Goal: Task Accomplishment & Management: Complete application form

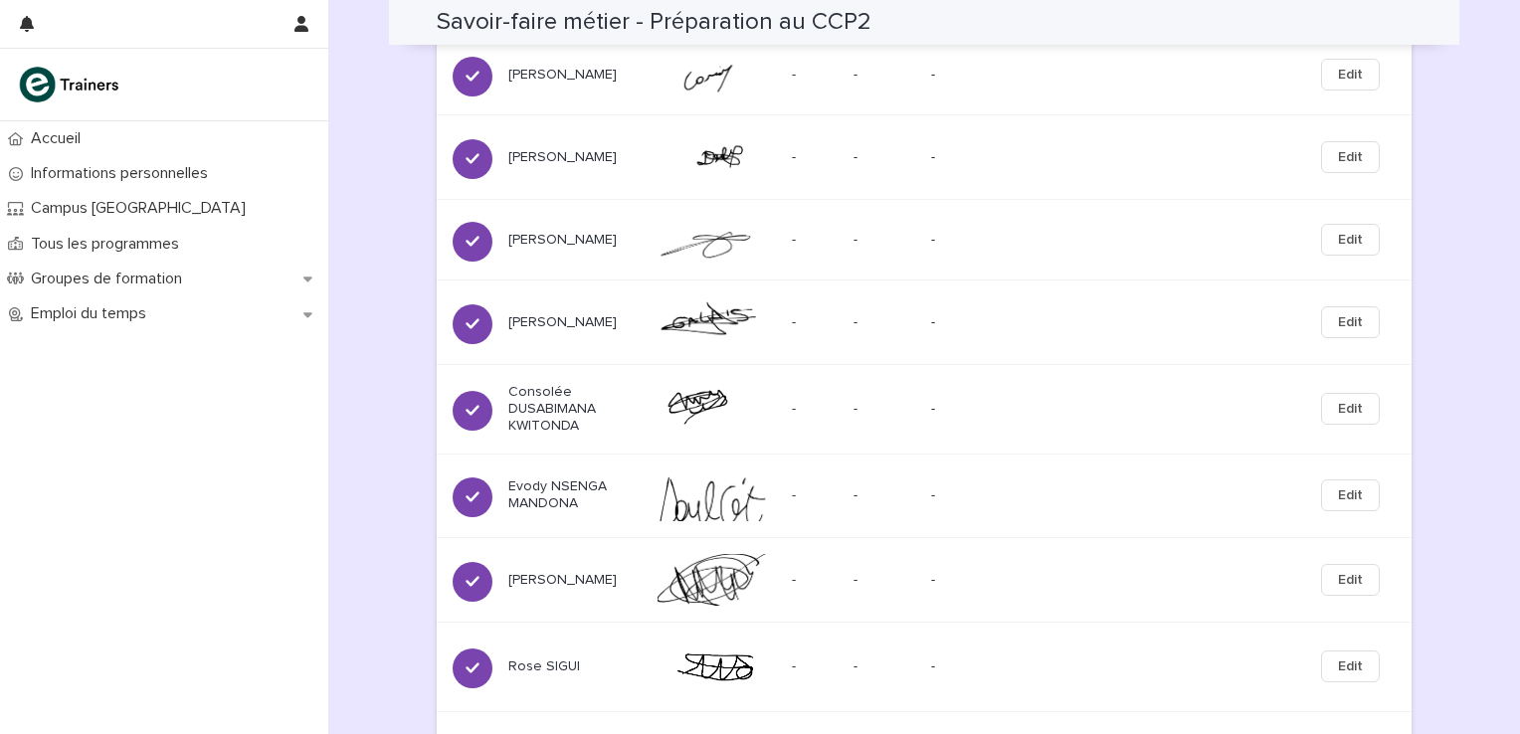
scroll to position [1493, 0]
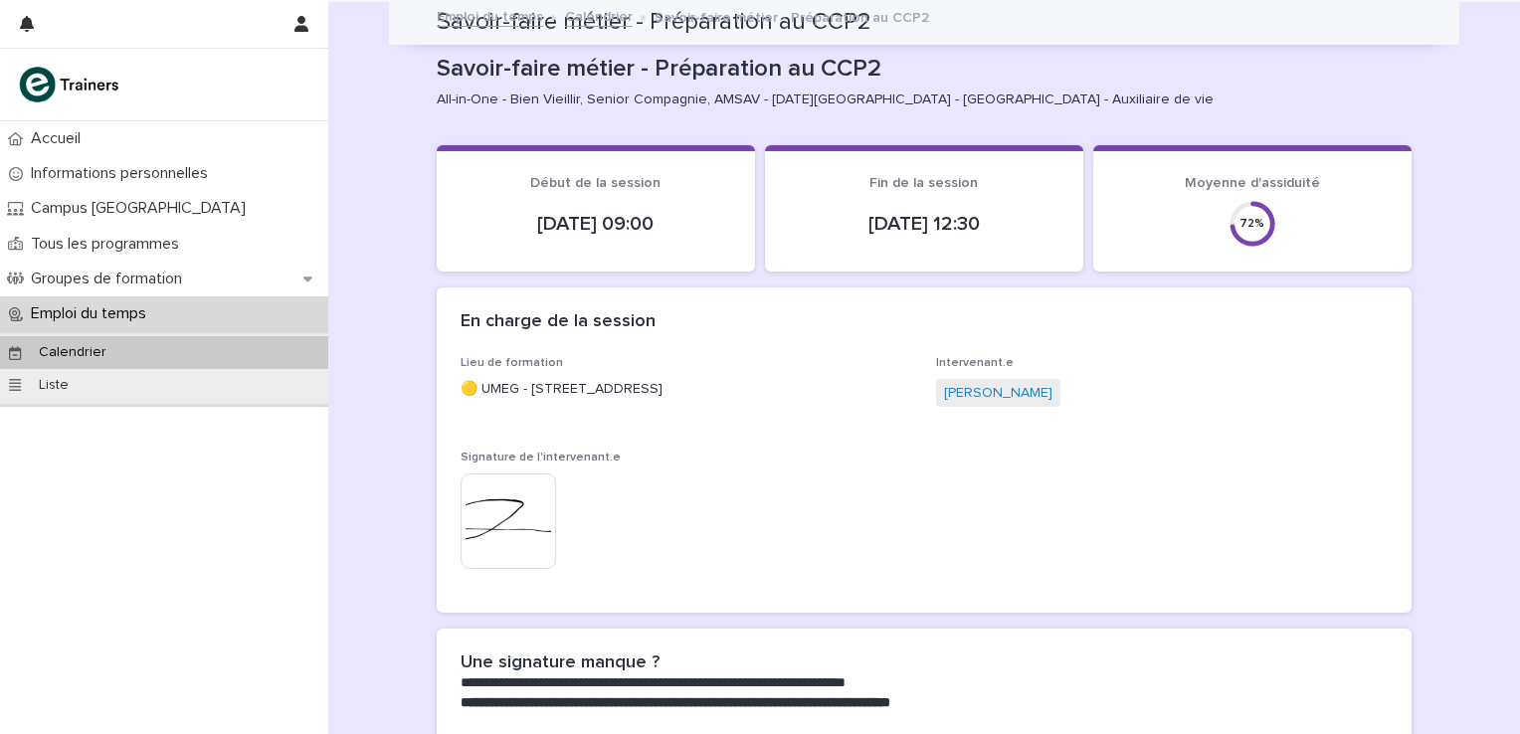
scroll to position [199, 0]
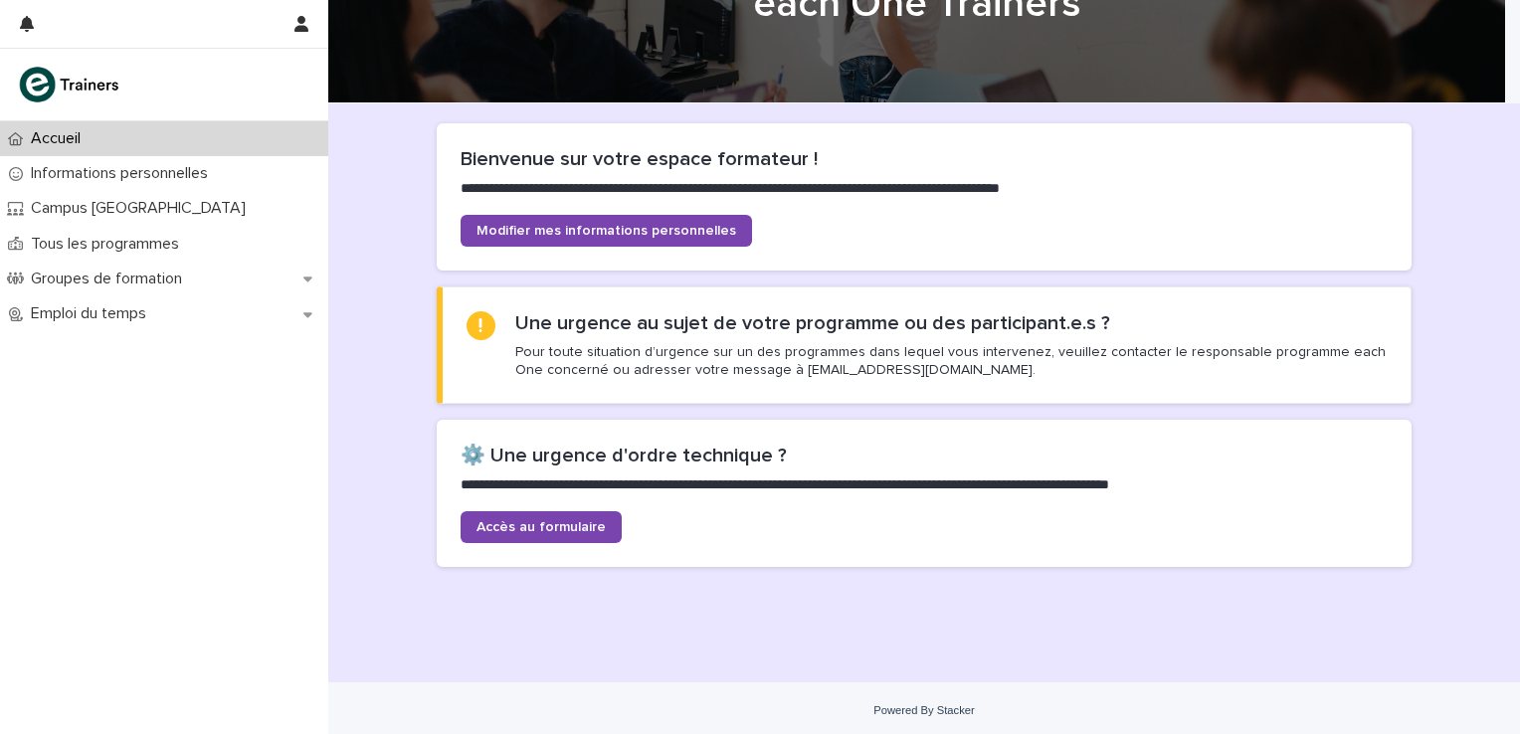
scroll to position [99, 0]
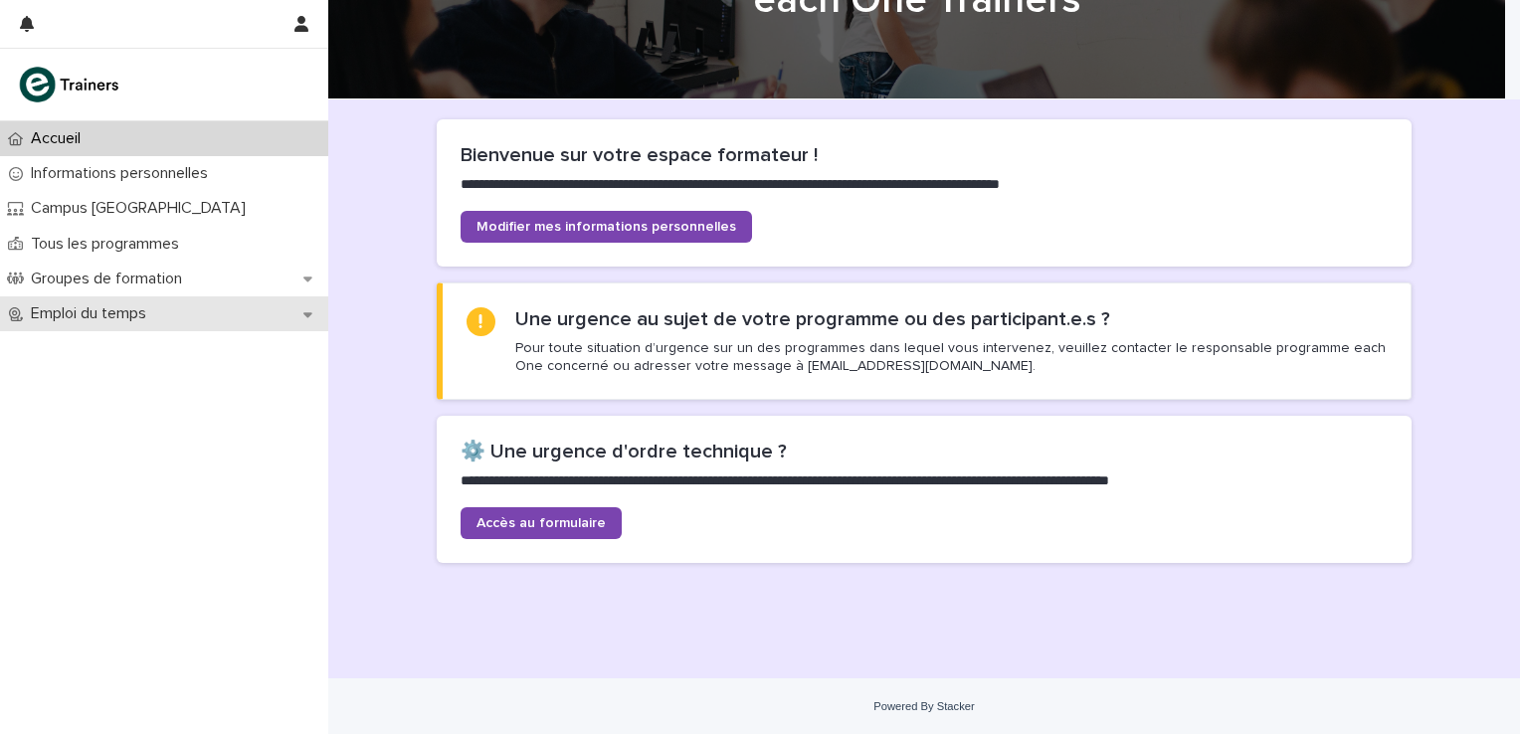
click at [300, 310] on div "Emploi du temps" at bounding box center [164, 313] width 328 height 35
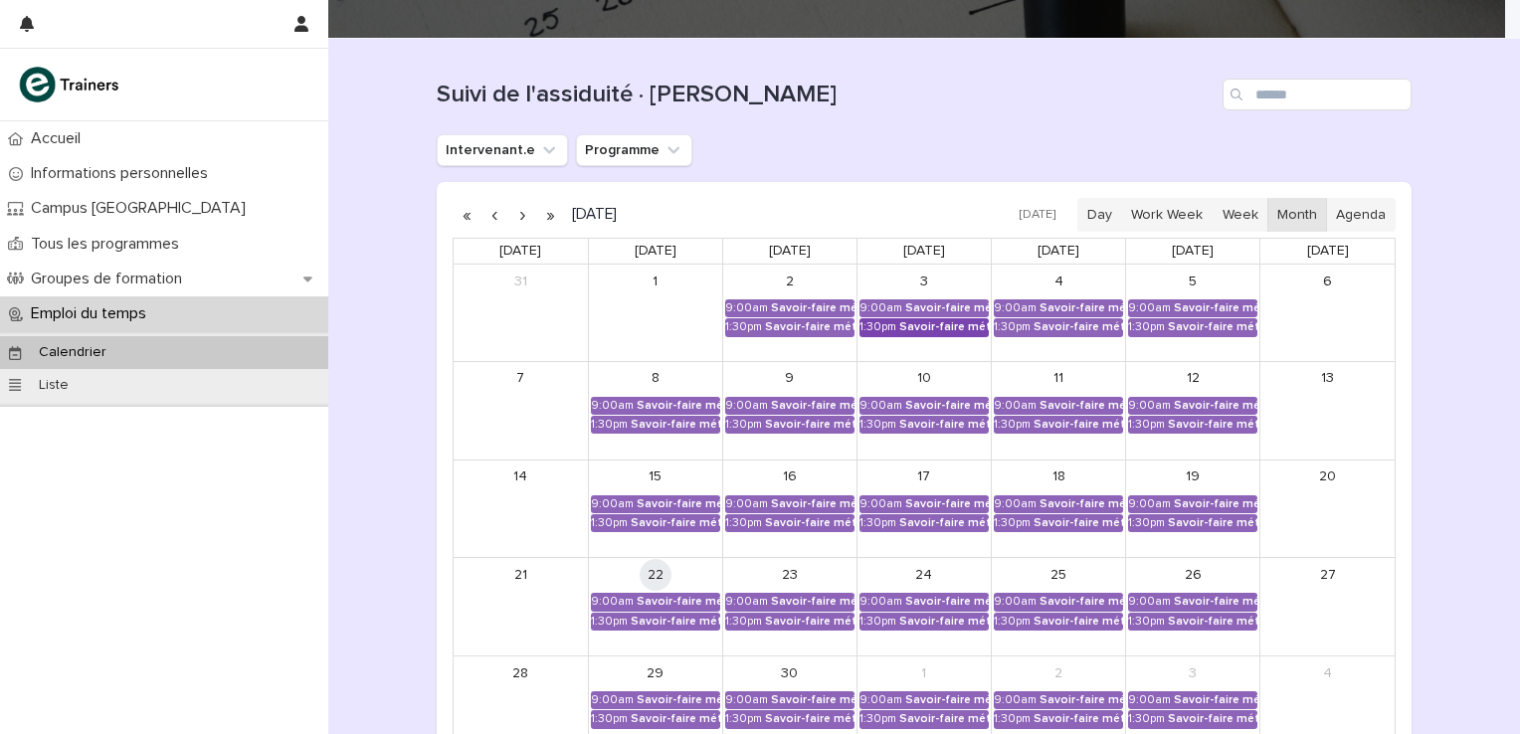
scroll to position [199, 0]
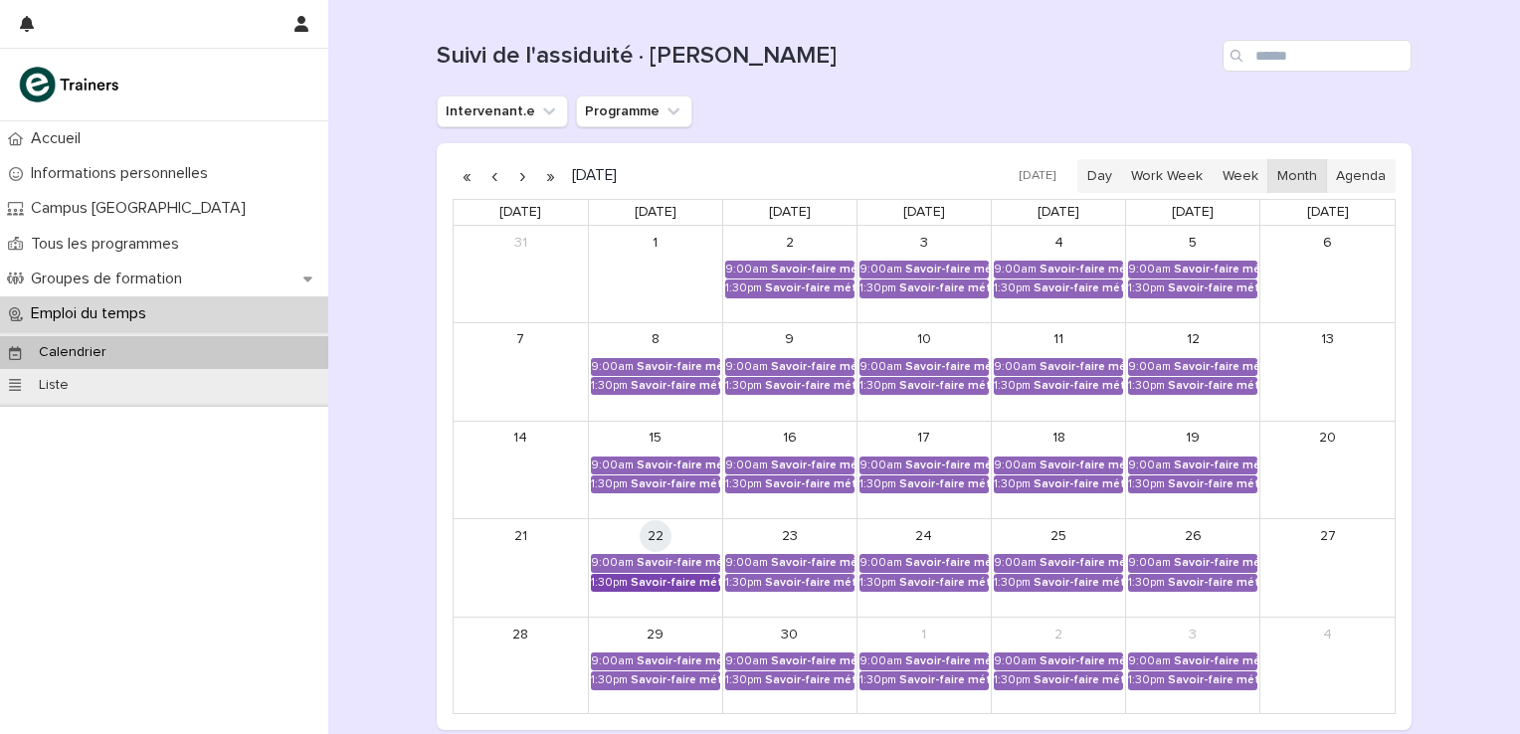
click at [646, 577] on div "Savoir-faire métier - Préparation au CCP2" at bounding box center [676, 583] width 90 height 14
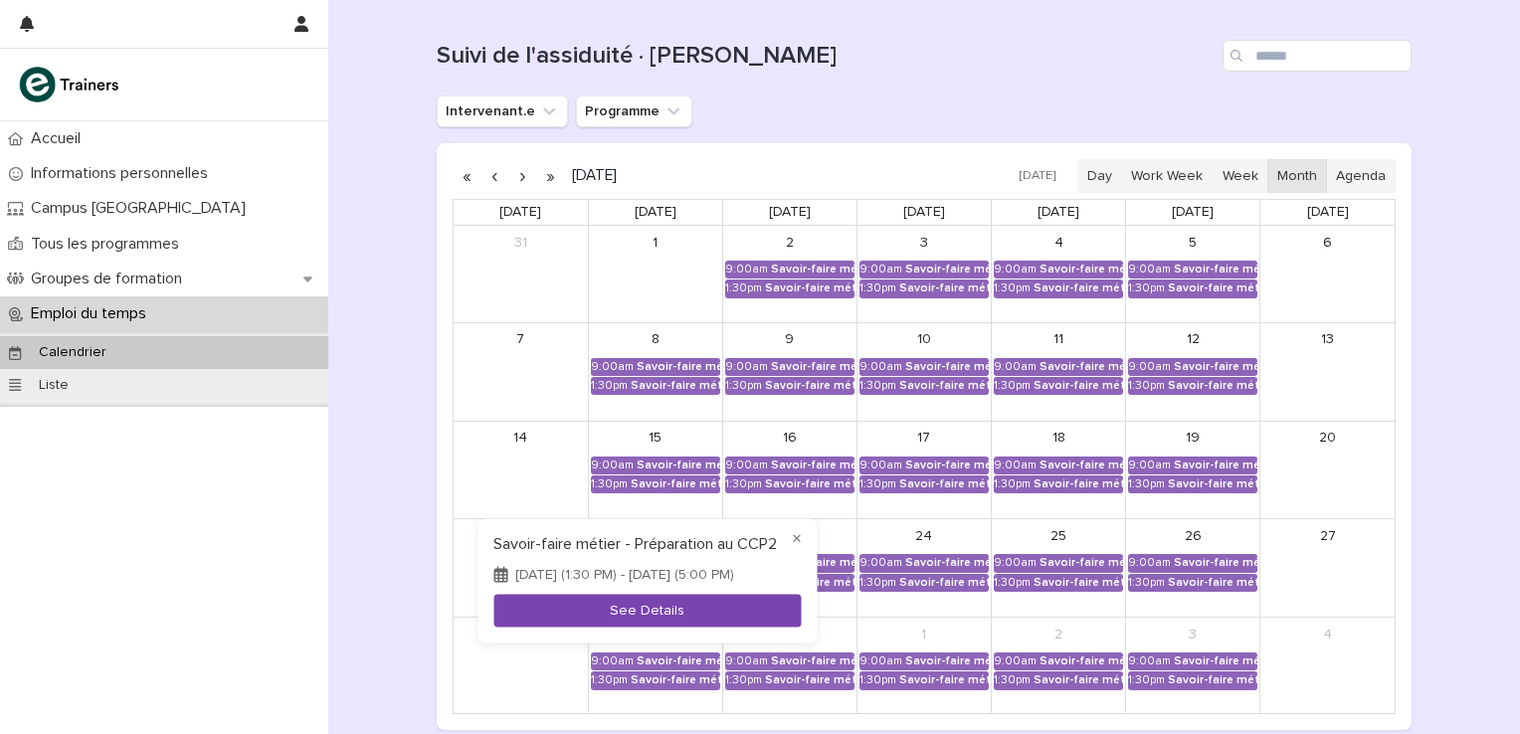
click at [652, 617] on button "See Details" at bounding box center [646, 611] width 307 height 33
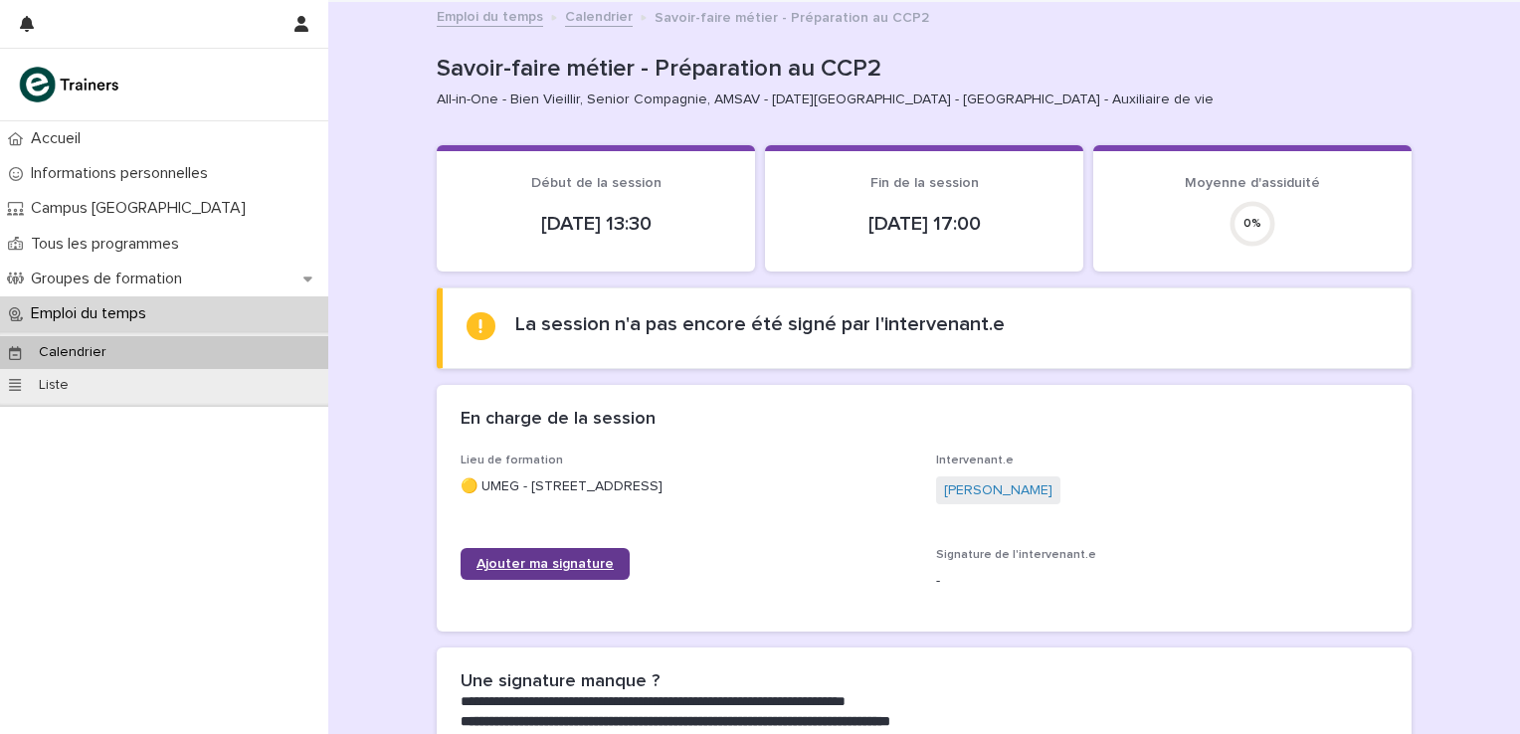
click at [561, 555] on link "Ajouter ma signature" at bounding box center [544, 564] width 169 height 32
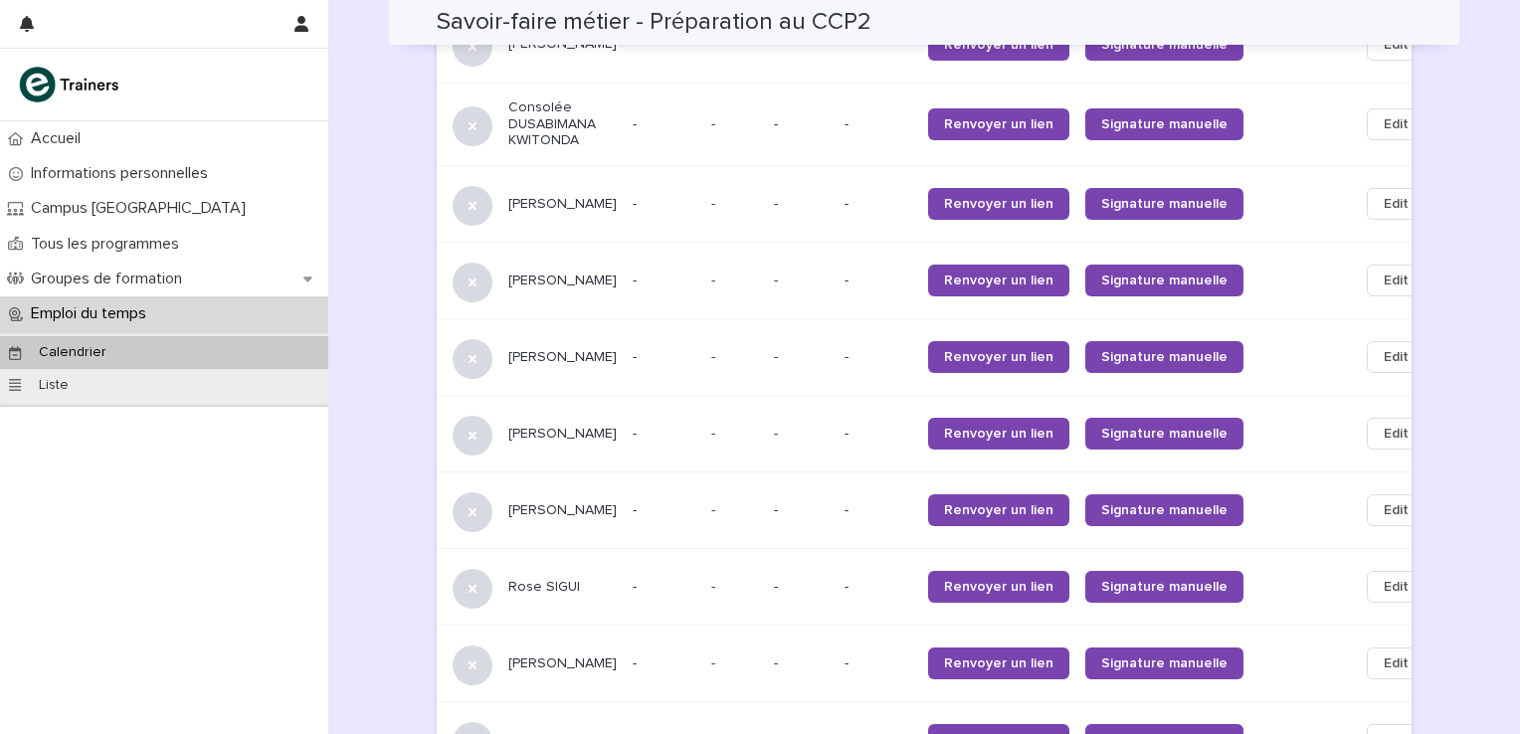
scroll to position [1458, 0]
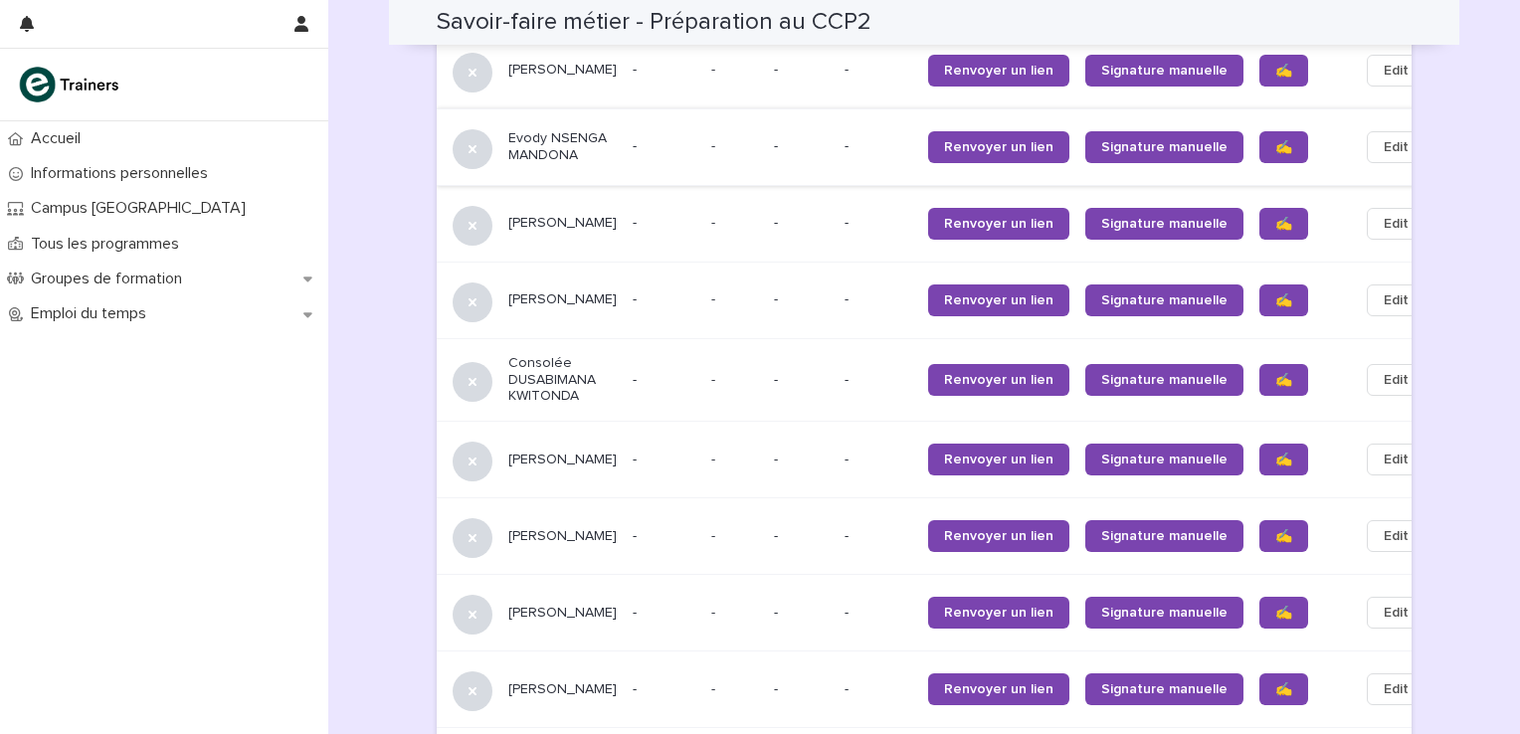
scroll to position [1269, 0]
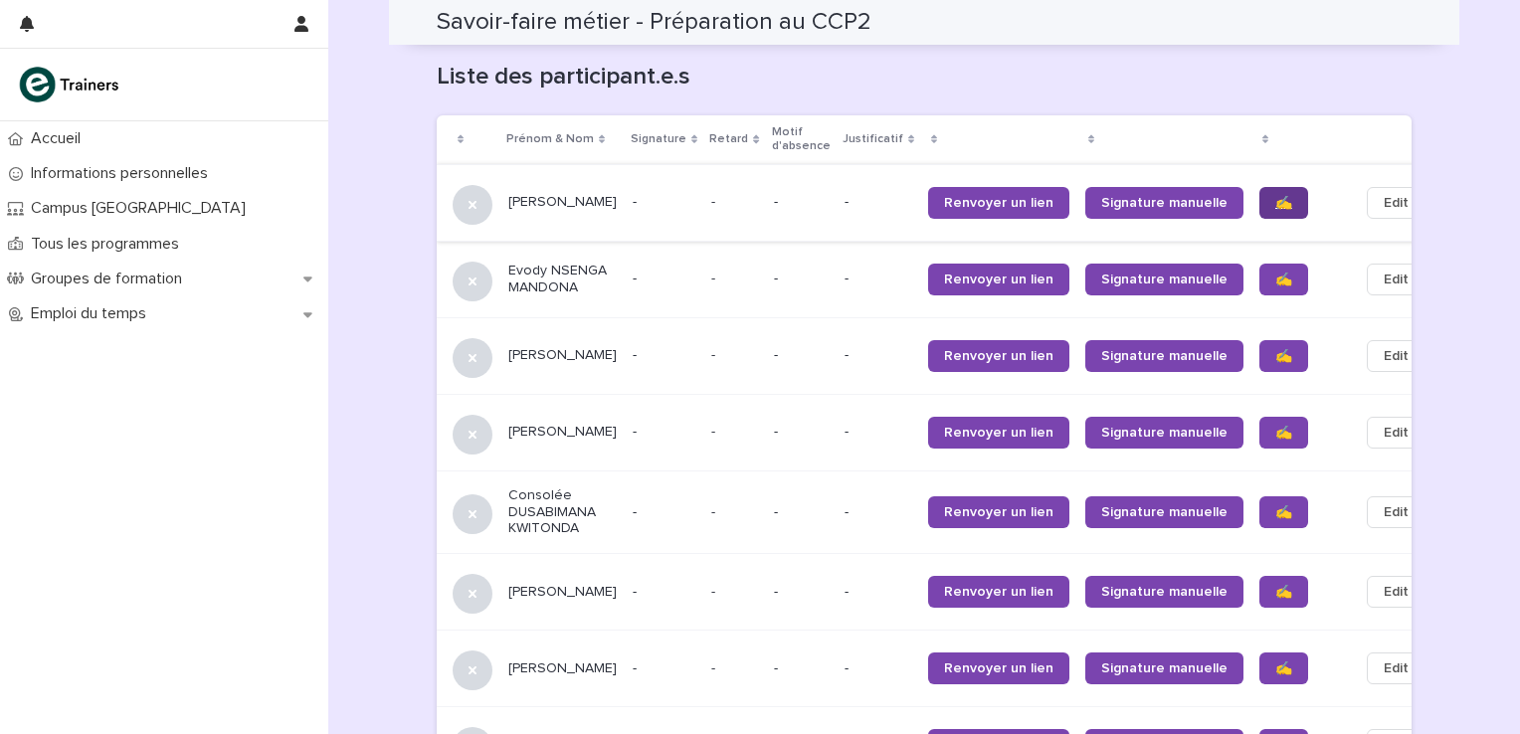
click at [1275, 196] on span "✍️" at bounding box center [1283, 203] width 17 height 14
click at [1275, 273] on span "✍️" at bounding box center [1283, 280] width 17 height 14
click at [1259, 340] on link "✍️" at bounding box center [1283, 356] width 49 height 32
click at [1275, 426] on span "✍️" at bounding box center [1283, 433] width 17 height 14
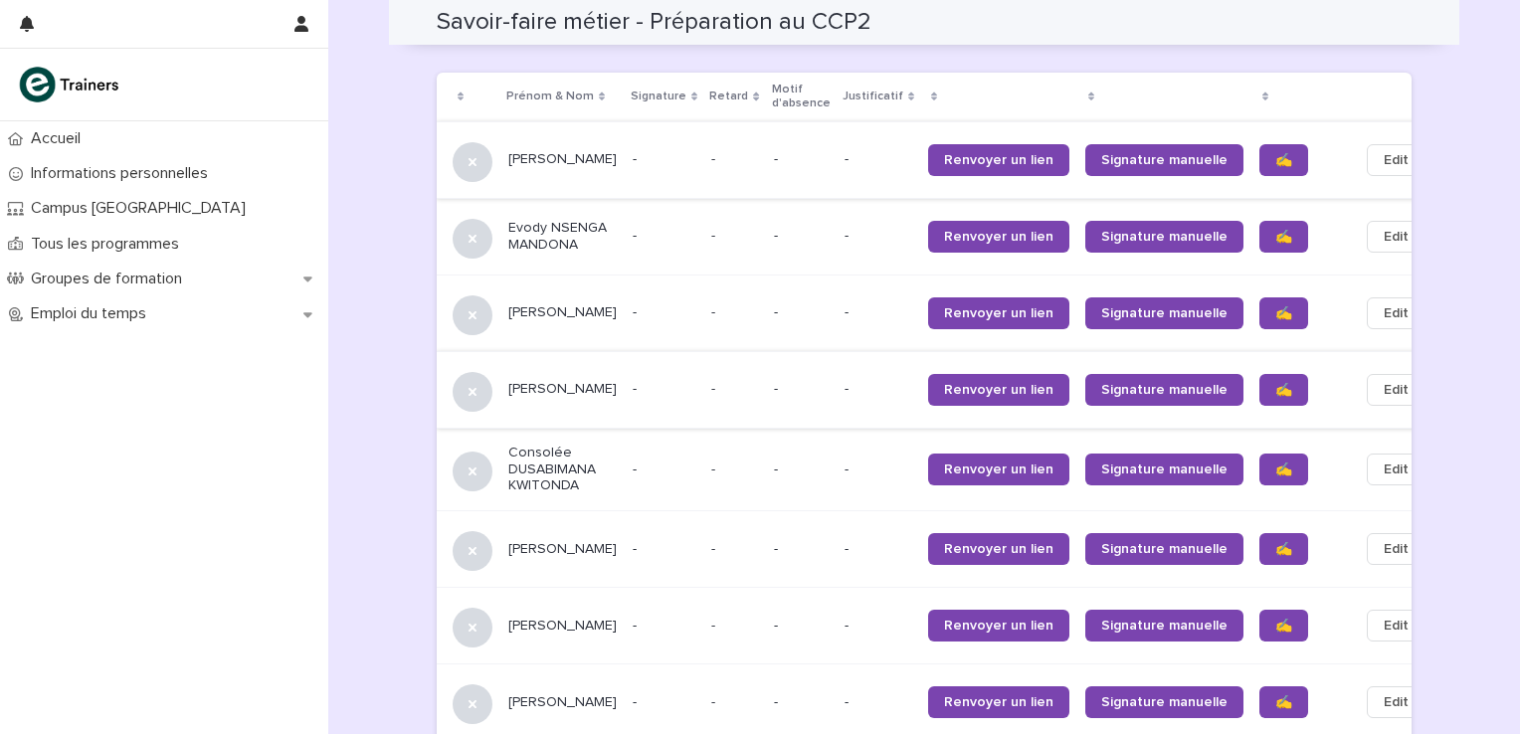
scroll to position [1336, 0]
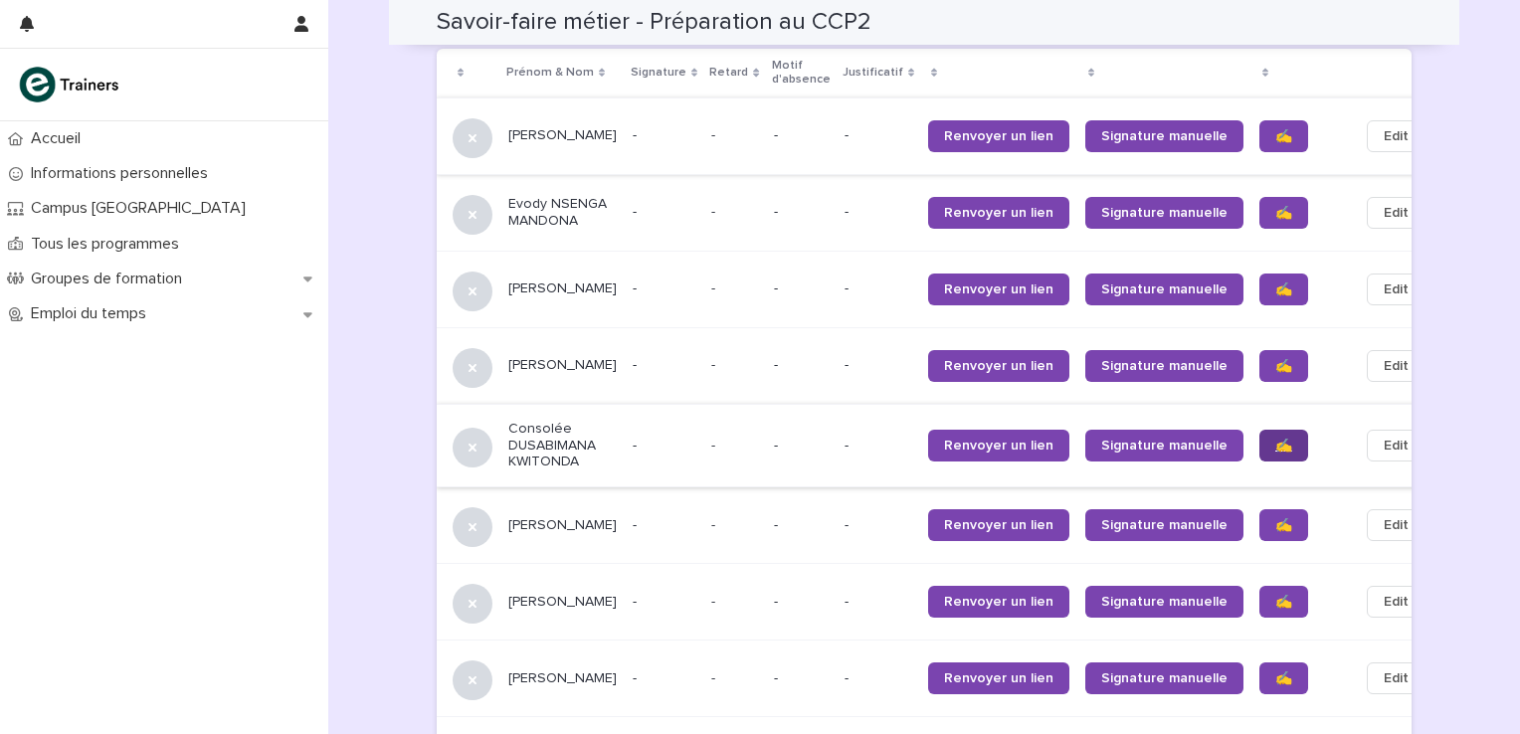
click at [1259, 430] on link "✍️" at bounding box center [1283, 446] width 49 height 32
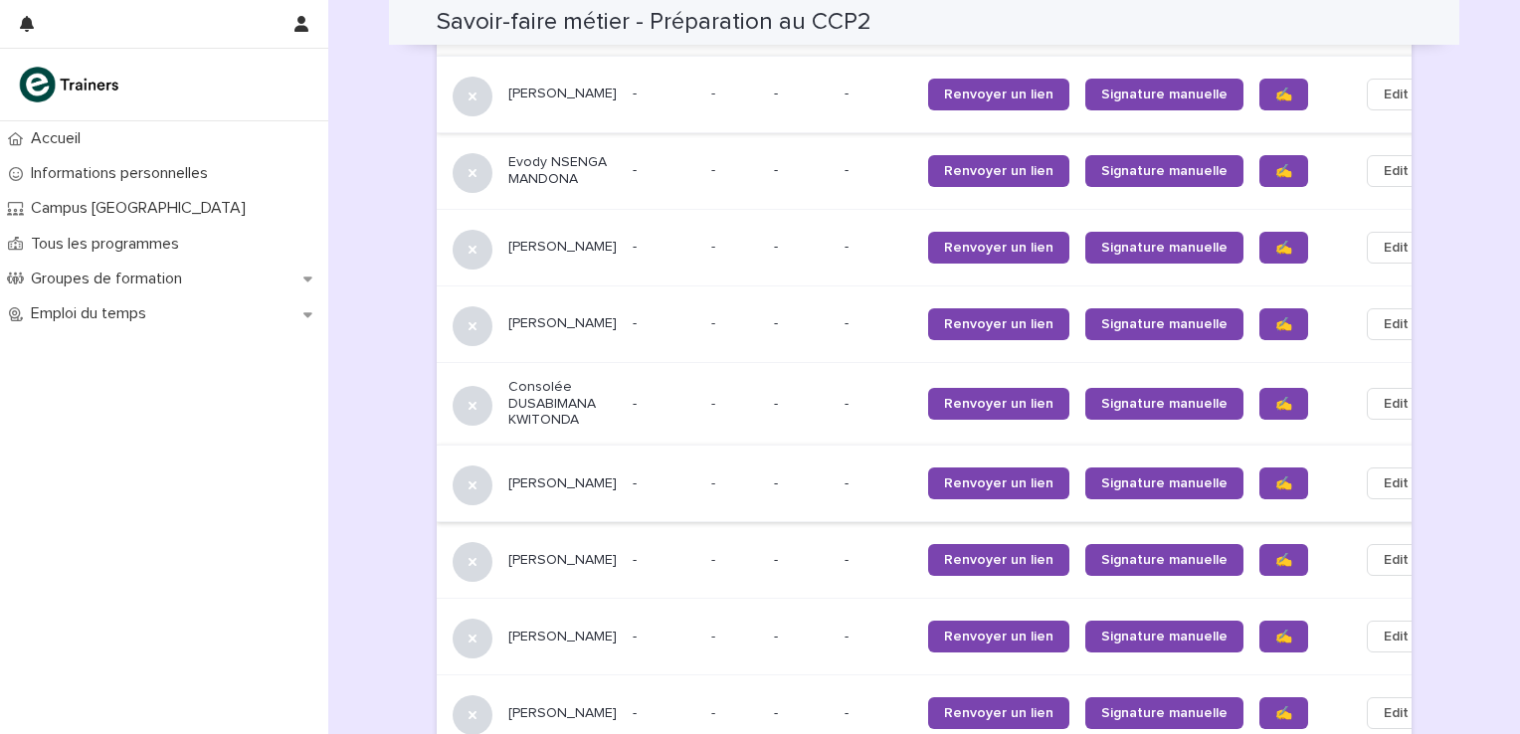
scroll to position [1401, 0]
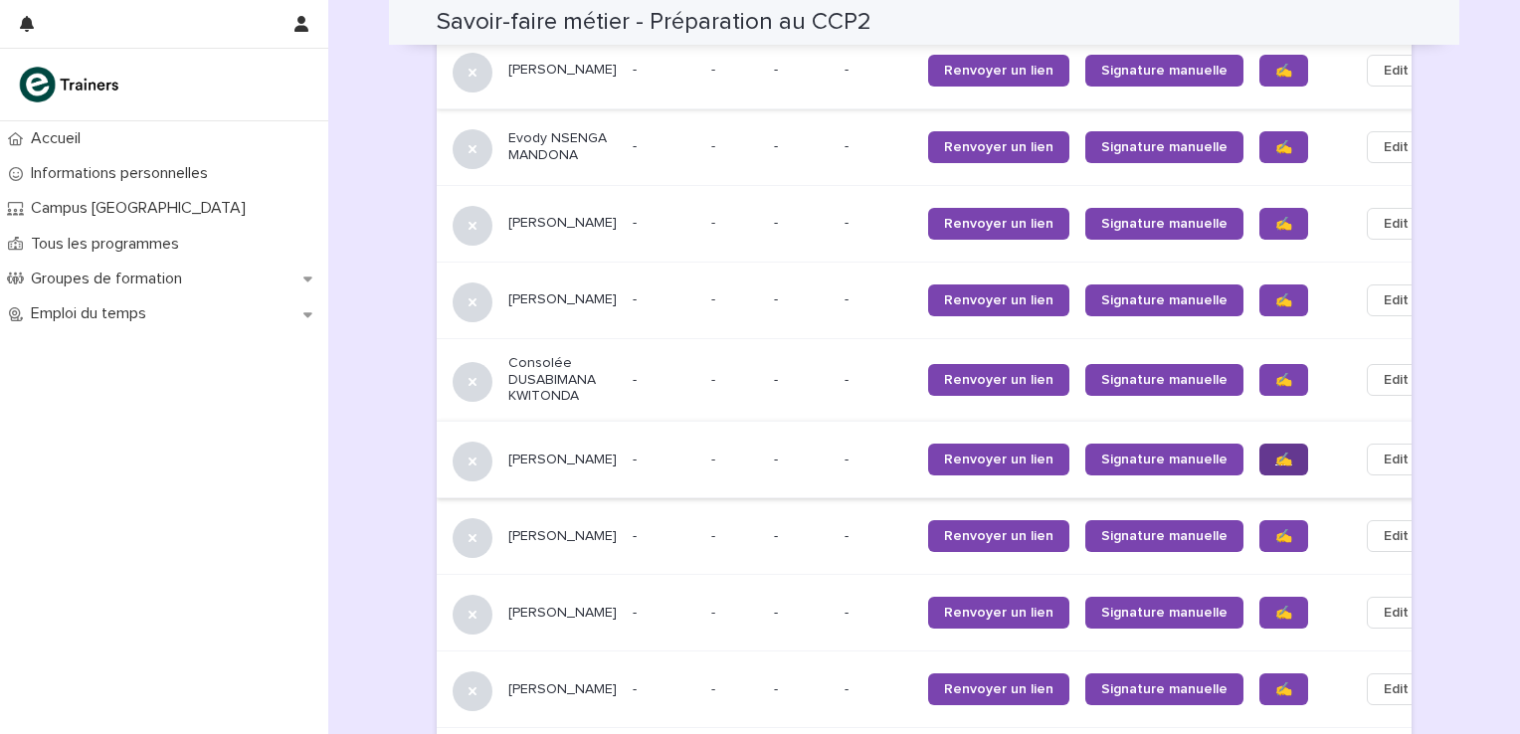
click at [1275, 453] on span "✍️" at bounding box center [1283, 460] width 17 height 14
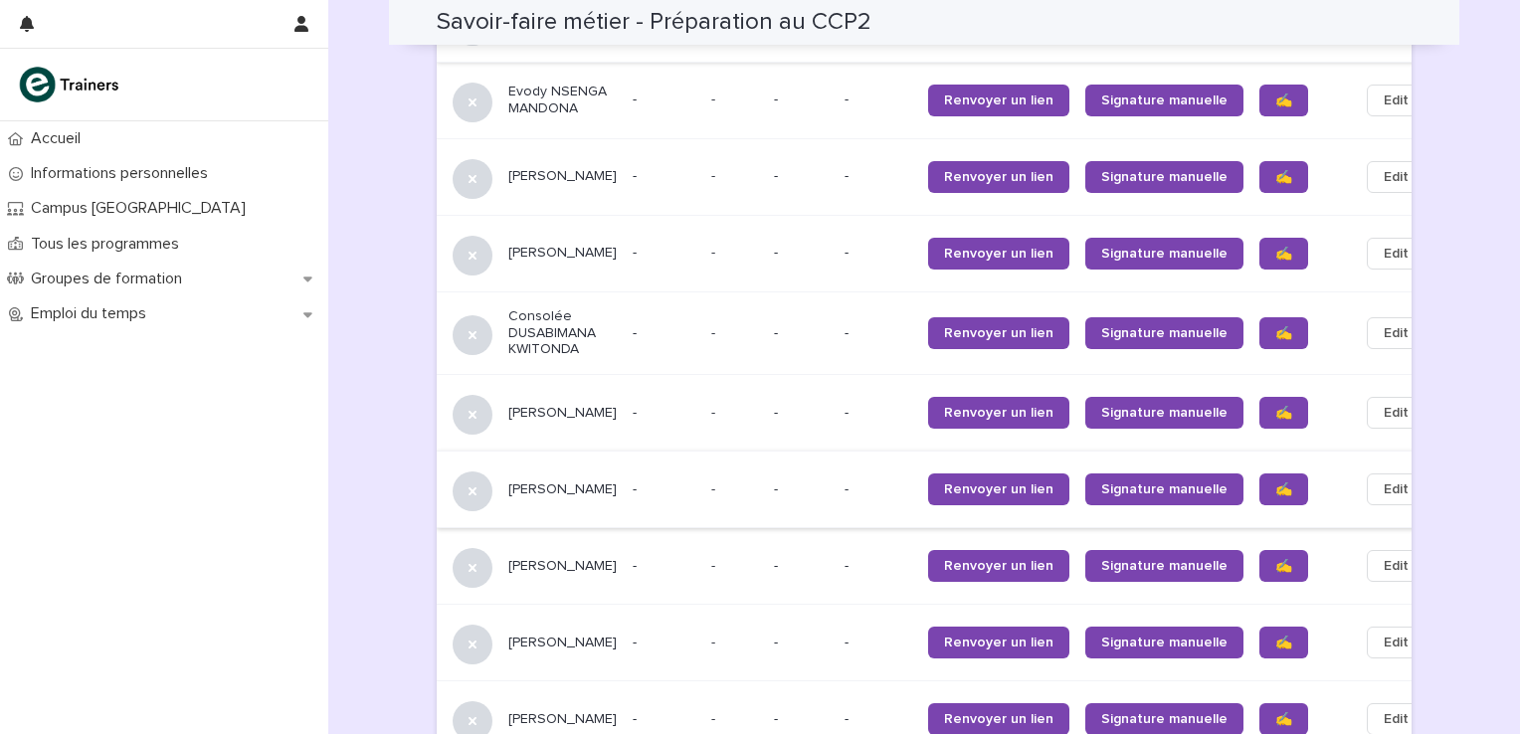
scroll to position [1468, 0]
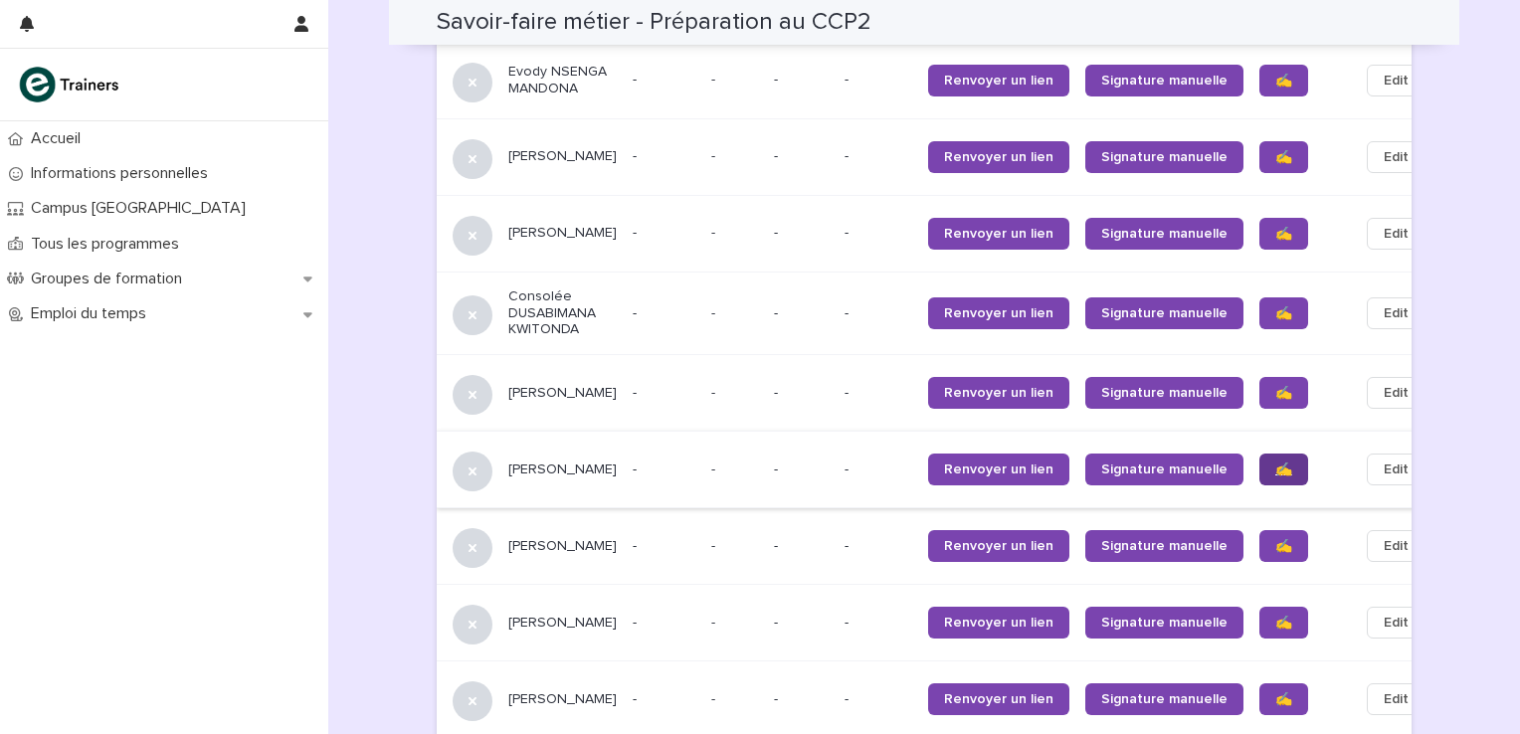
click at [1259, 454] on link "✍️" at bounding box center [1283, 470] width 49 height 32
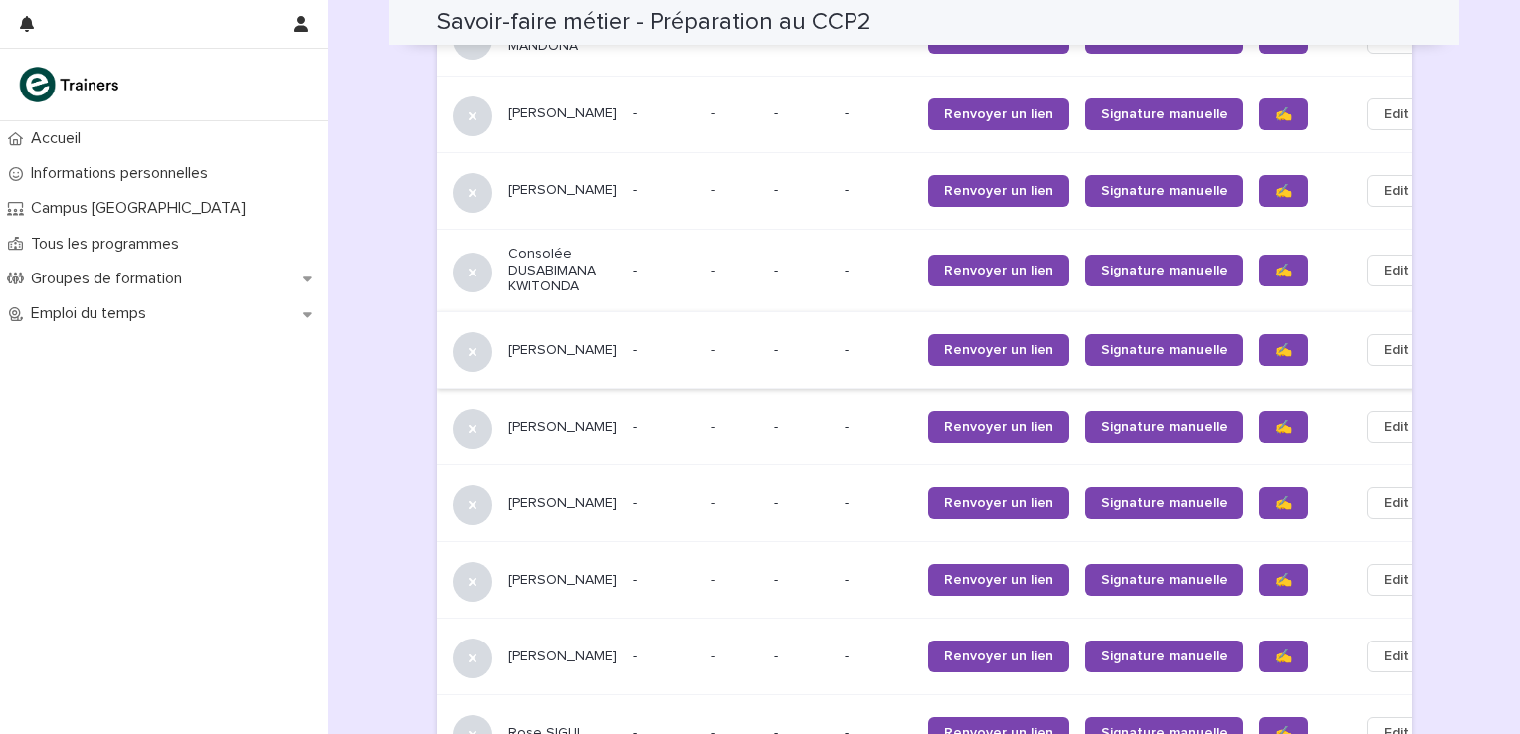
scroll to position [1535, 0]
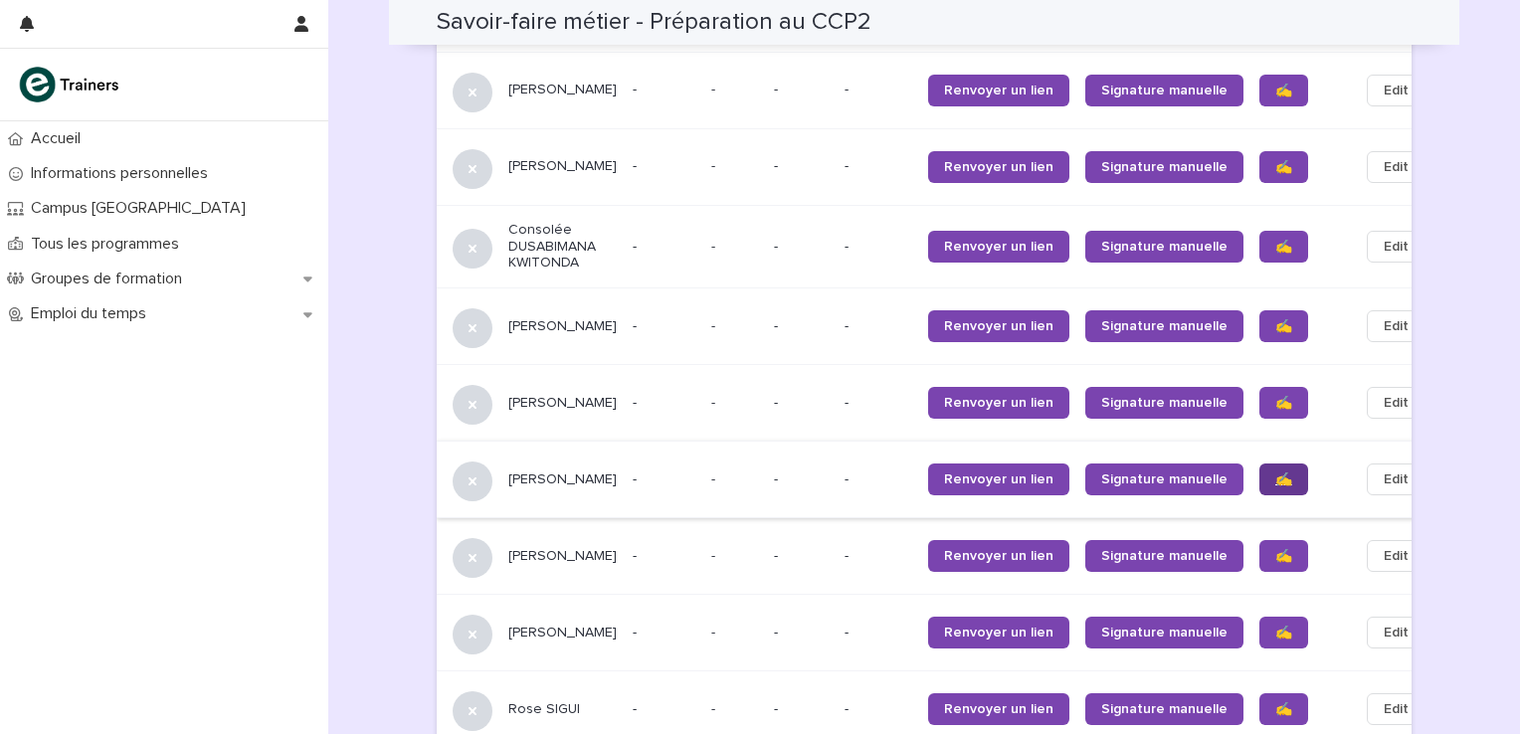
click at [1259, 463] on link "✍️" at bounding box center [1283, 479] width 49 height 32
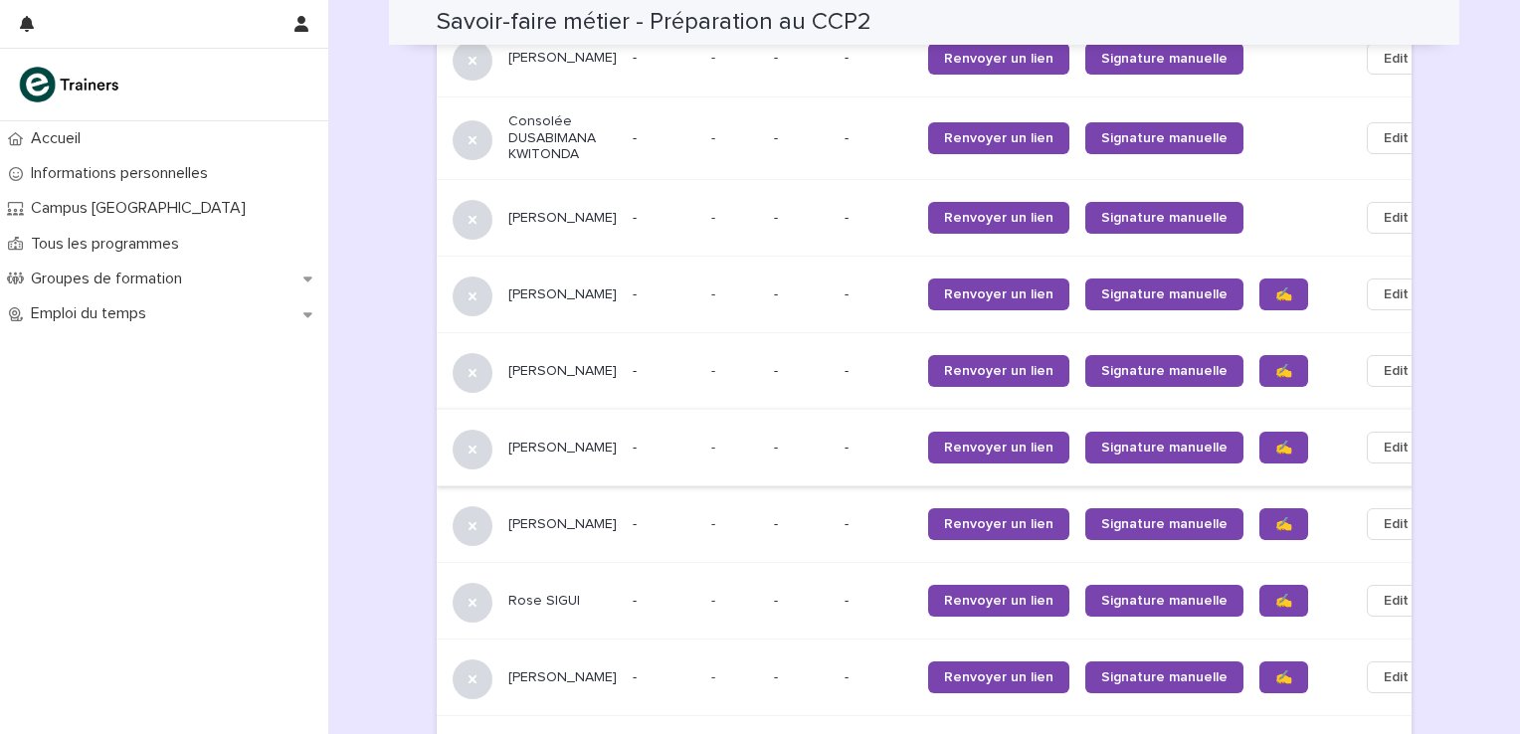
scroll to position [1667, 0]
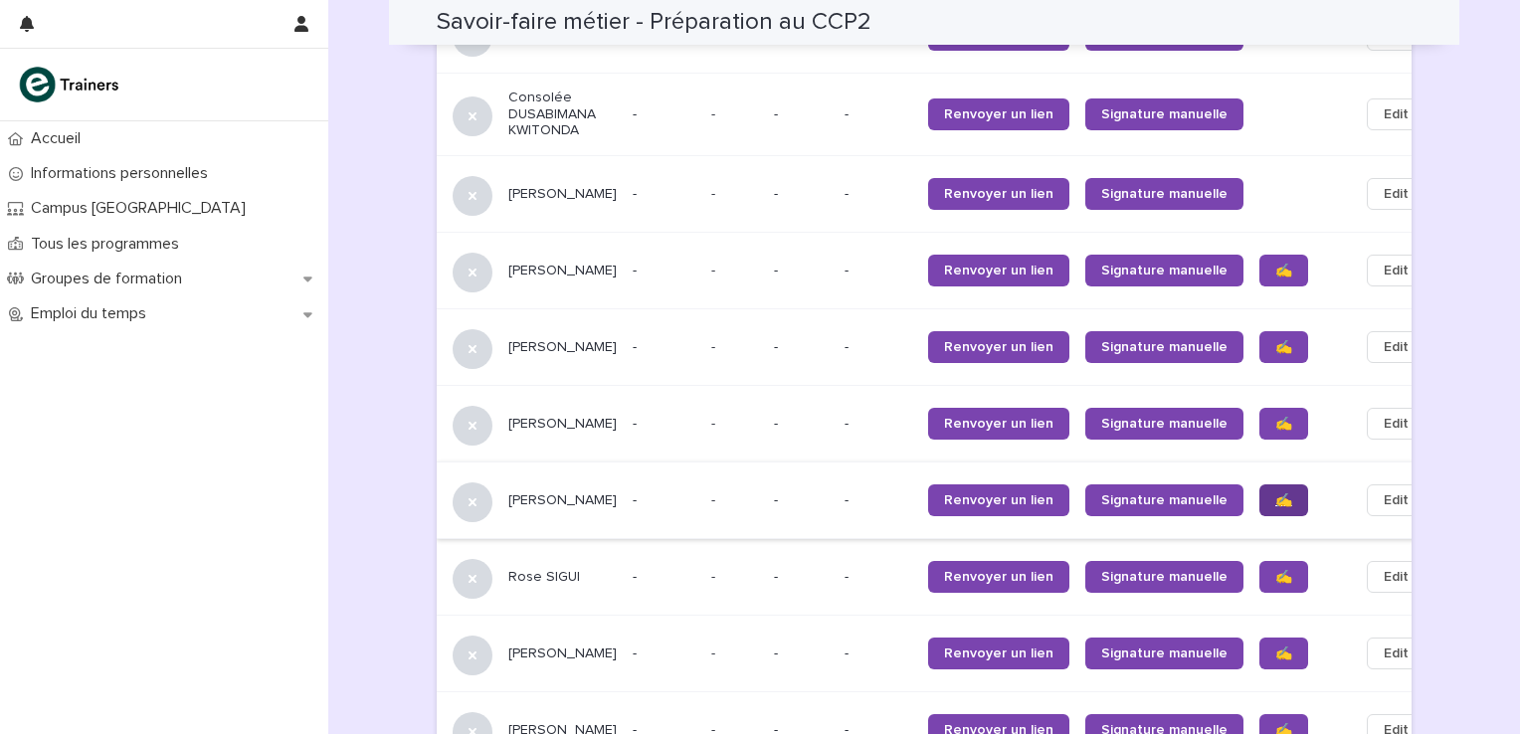
click at [1259, 484] on link "✍️" at bounding box center [1283, 500] width 49 height 32
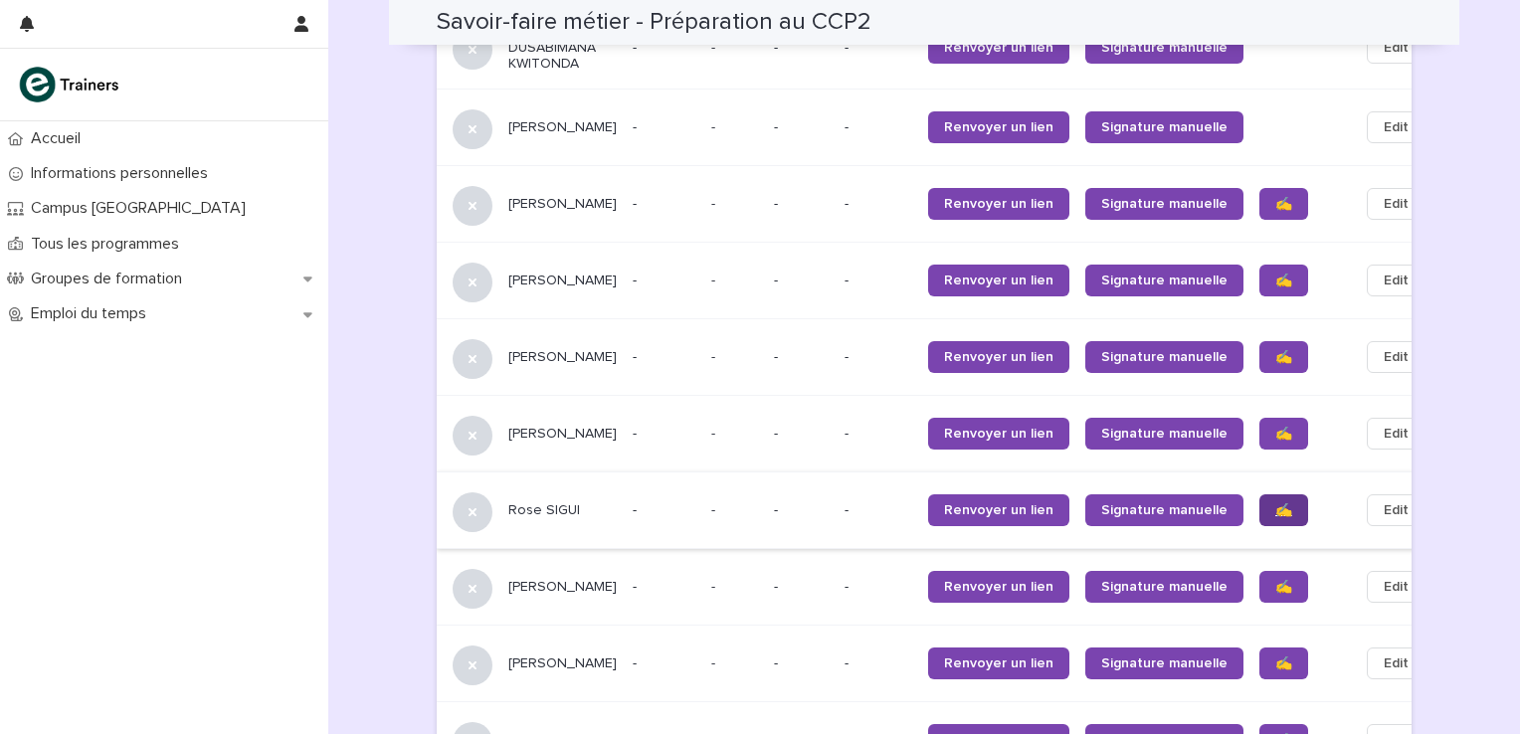
click at [1259, 494] on link "✍️" at bounding box center [1283, 510] width 49 height 32
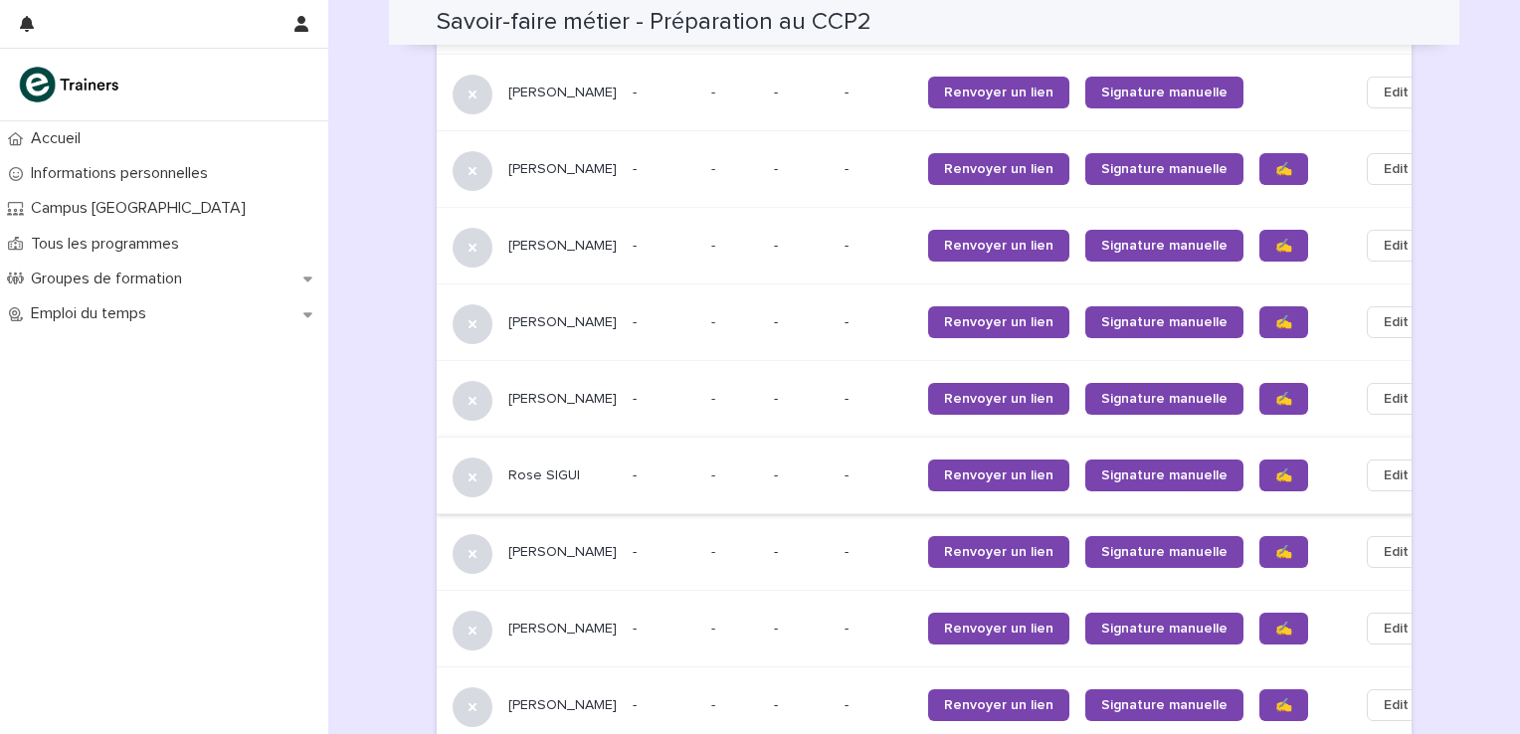
scroll to position [1799, 0]
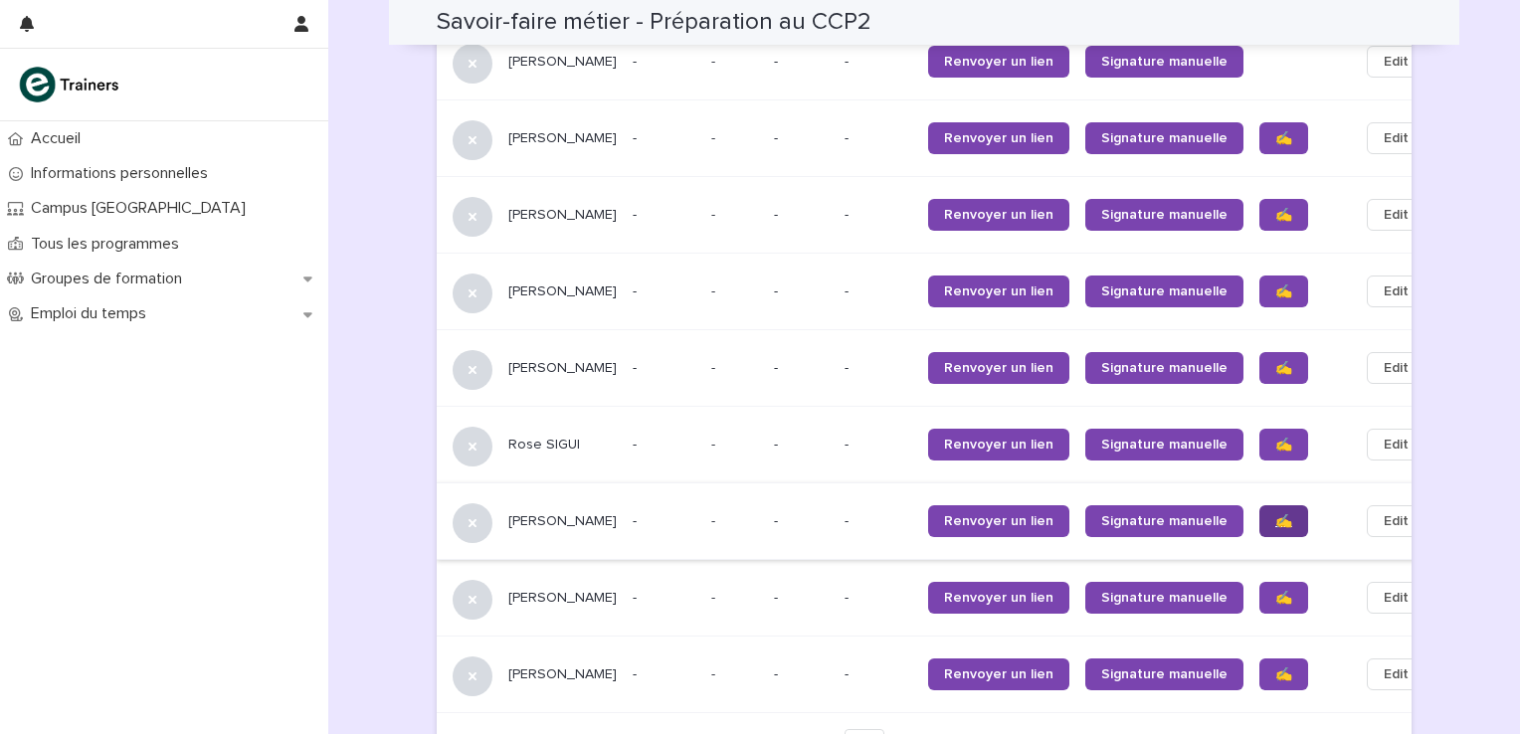
click at [1259, 505] on link "✍️" at bounding box center [1283, 521] width 49 height 32
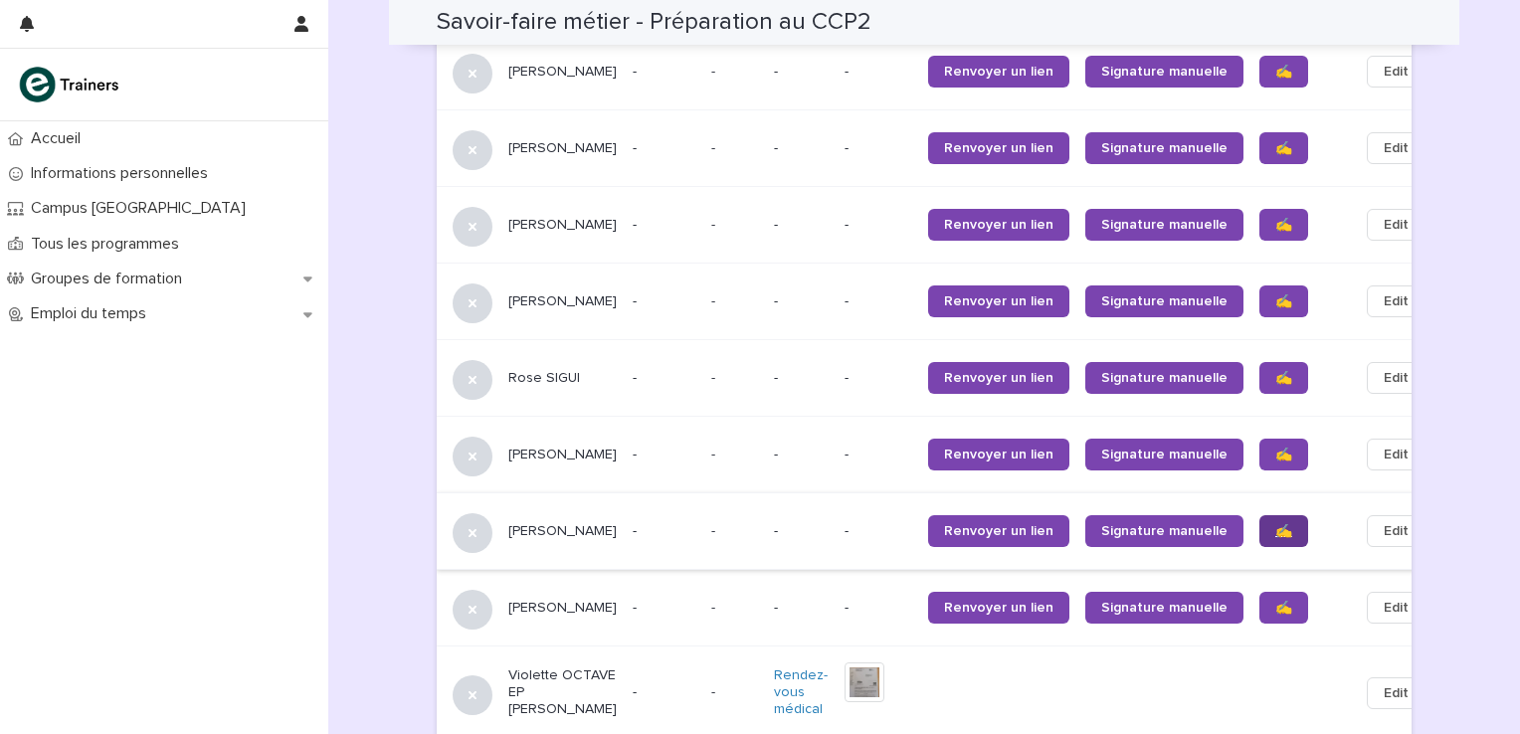
click at [1275, 524] on span "✍️" at bounding box center [1283, 531] width 17 height 14
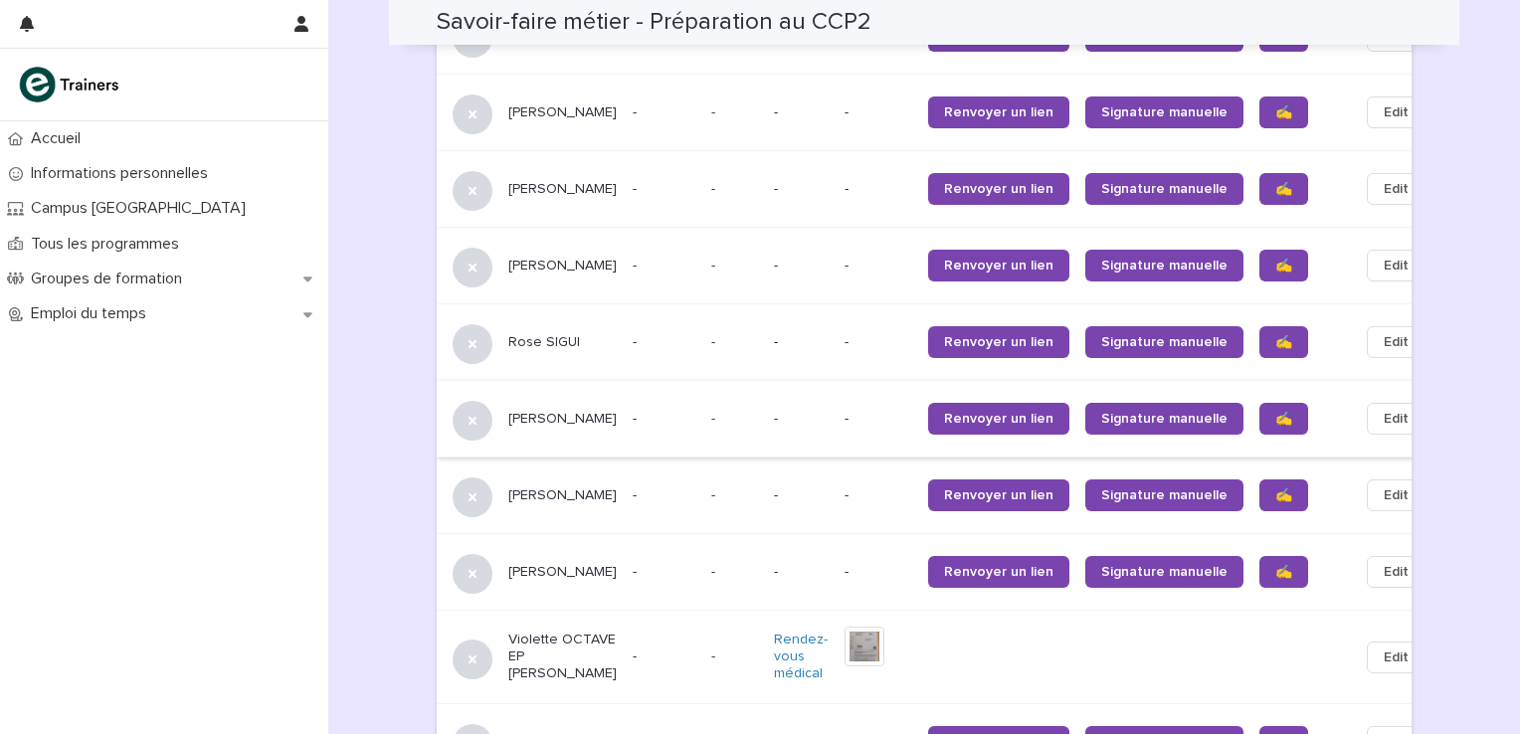
scroll to position [1932, 0]
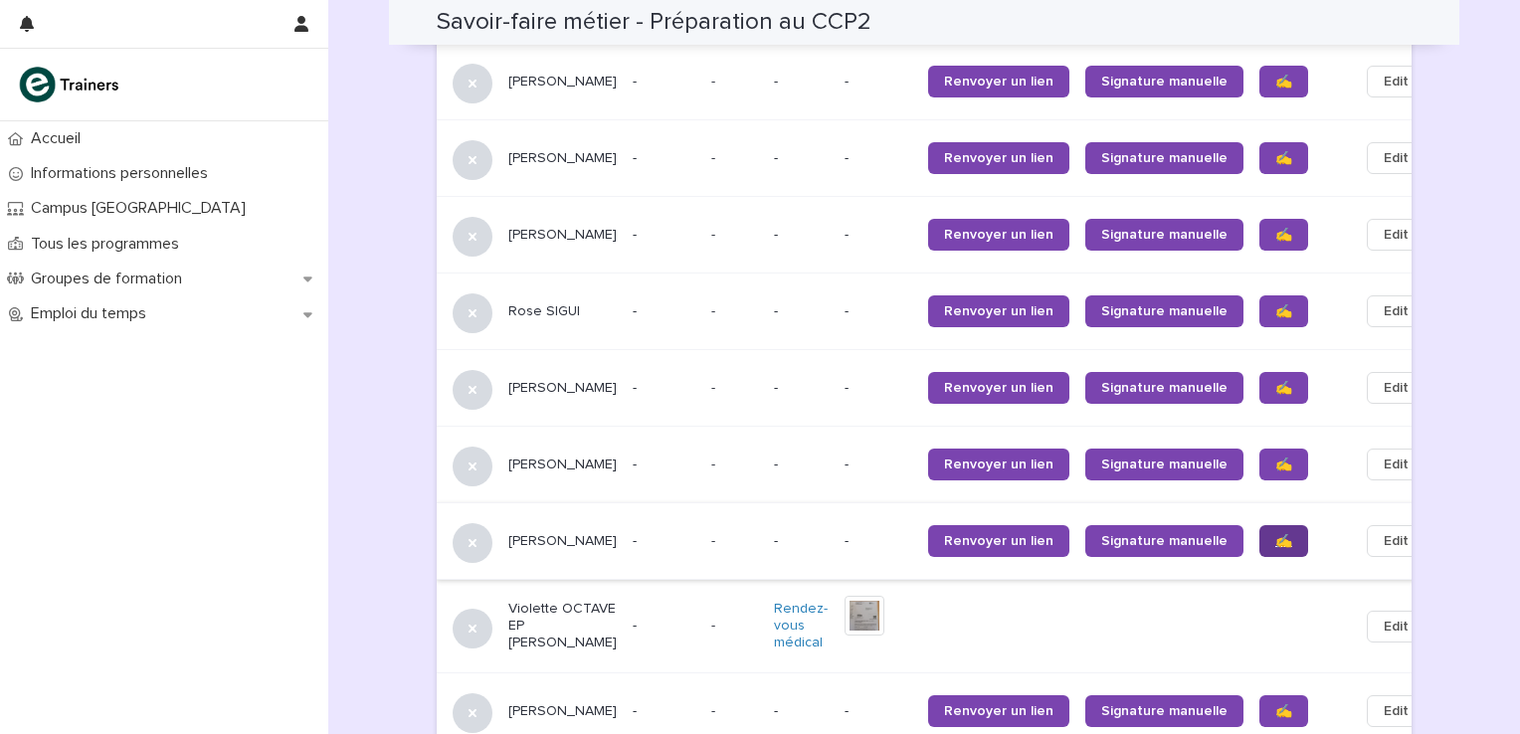
click at [1275, 534] on span "✍️" at bounding box center [1283, 541] width 17 height 14
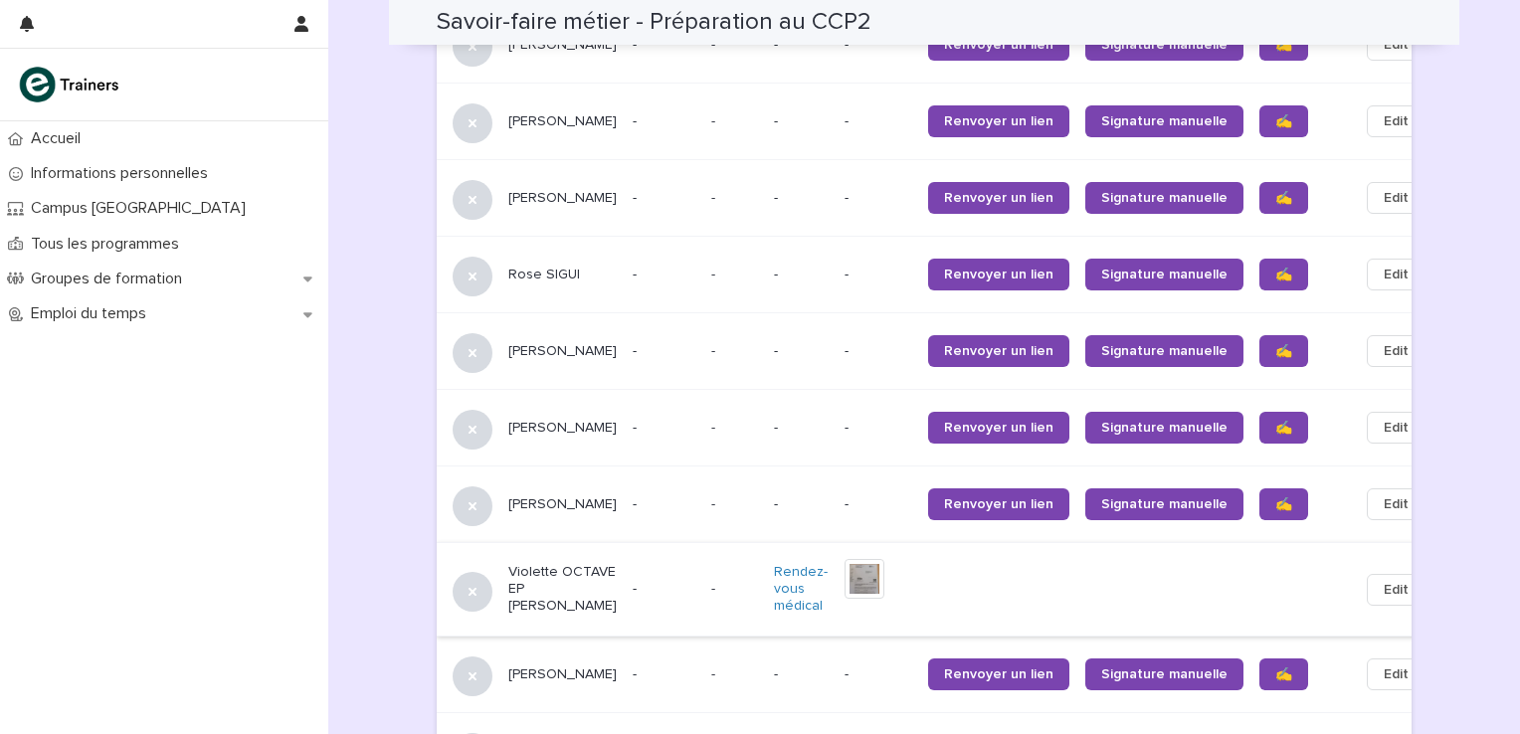
scroll to position [1998, 0]
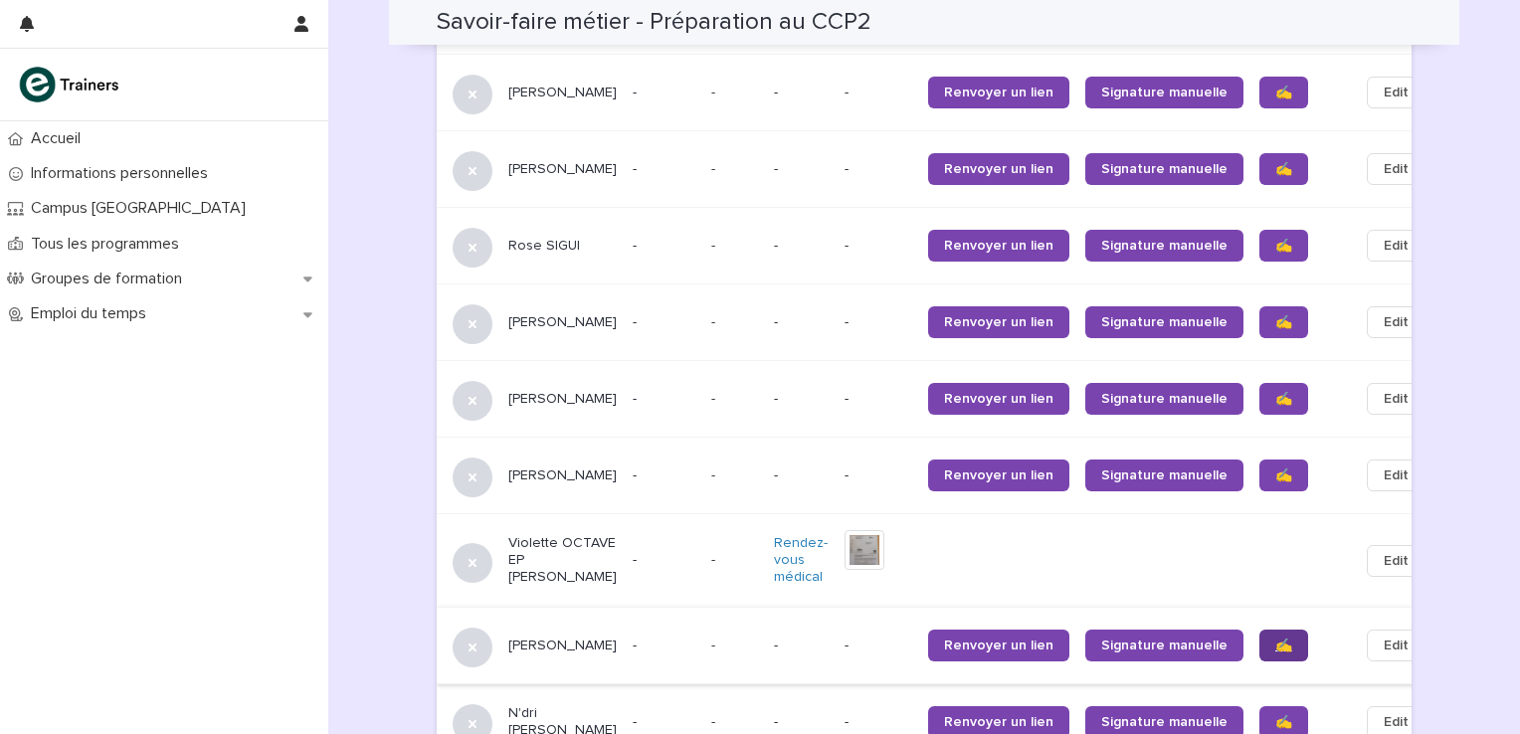
click at [1275, 638] on span "✍️" at bounding box center [1283, 645] width 17 height 14
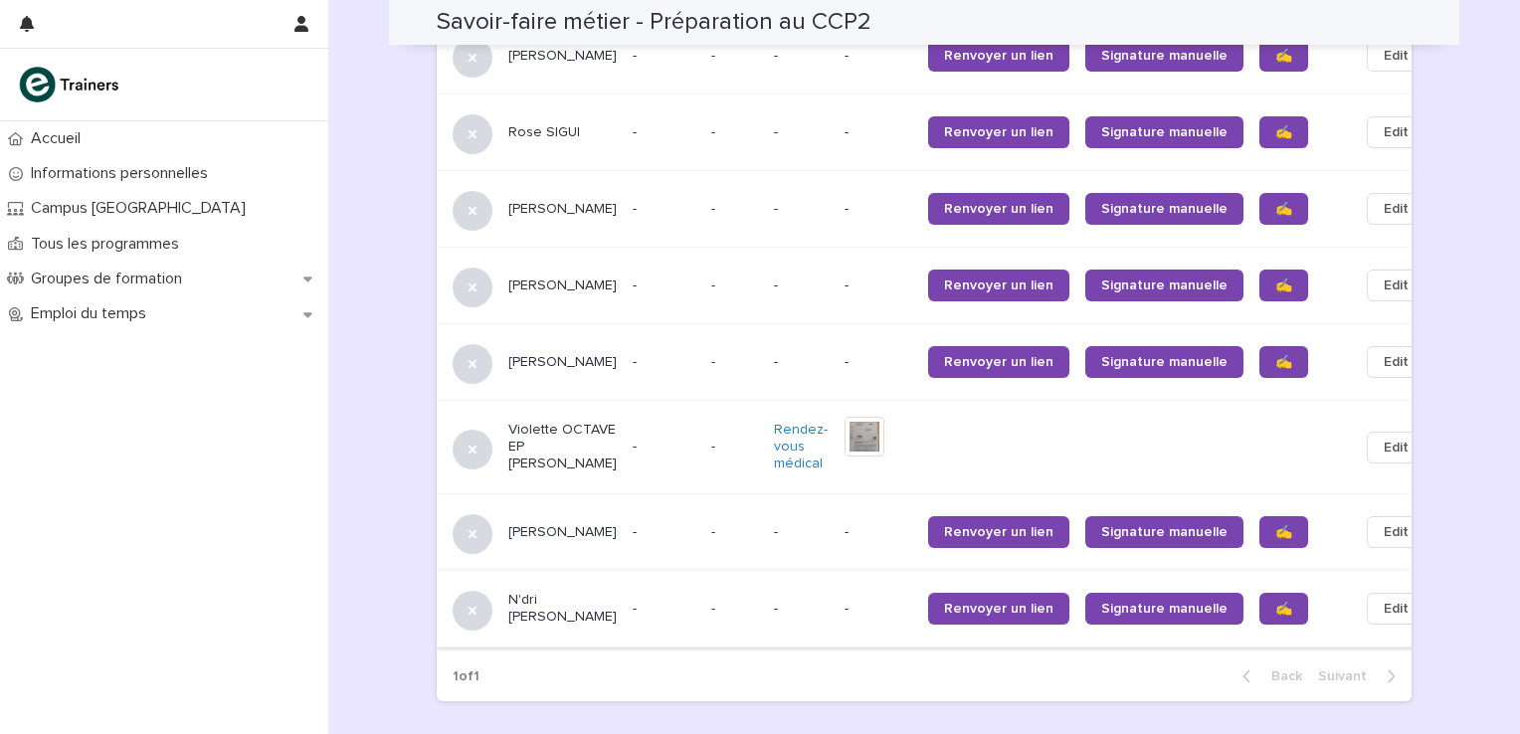
scroll to position [2131, 0]
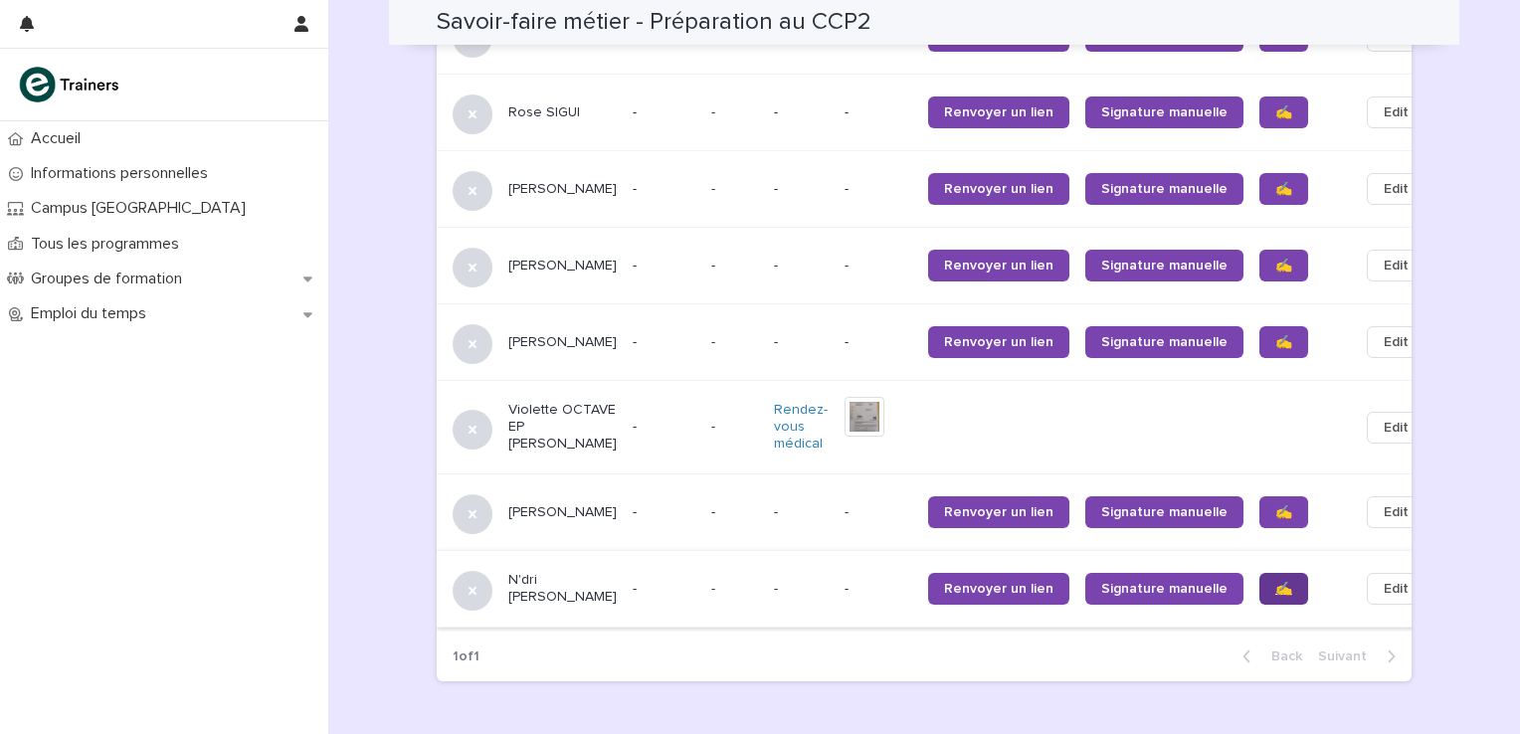
click at [1275, 582] on span "✍️" at bounding box center [1283, 589] width 17 height 14
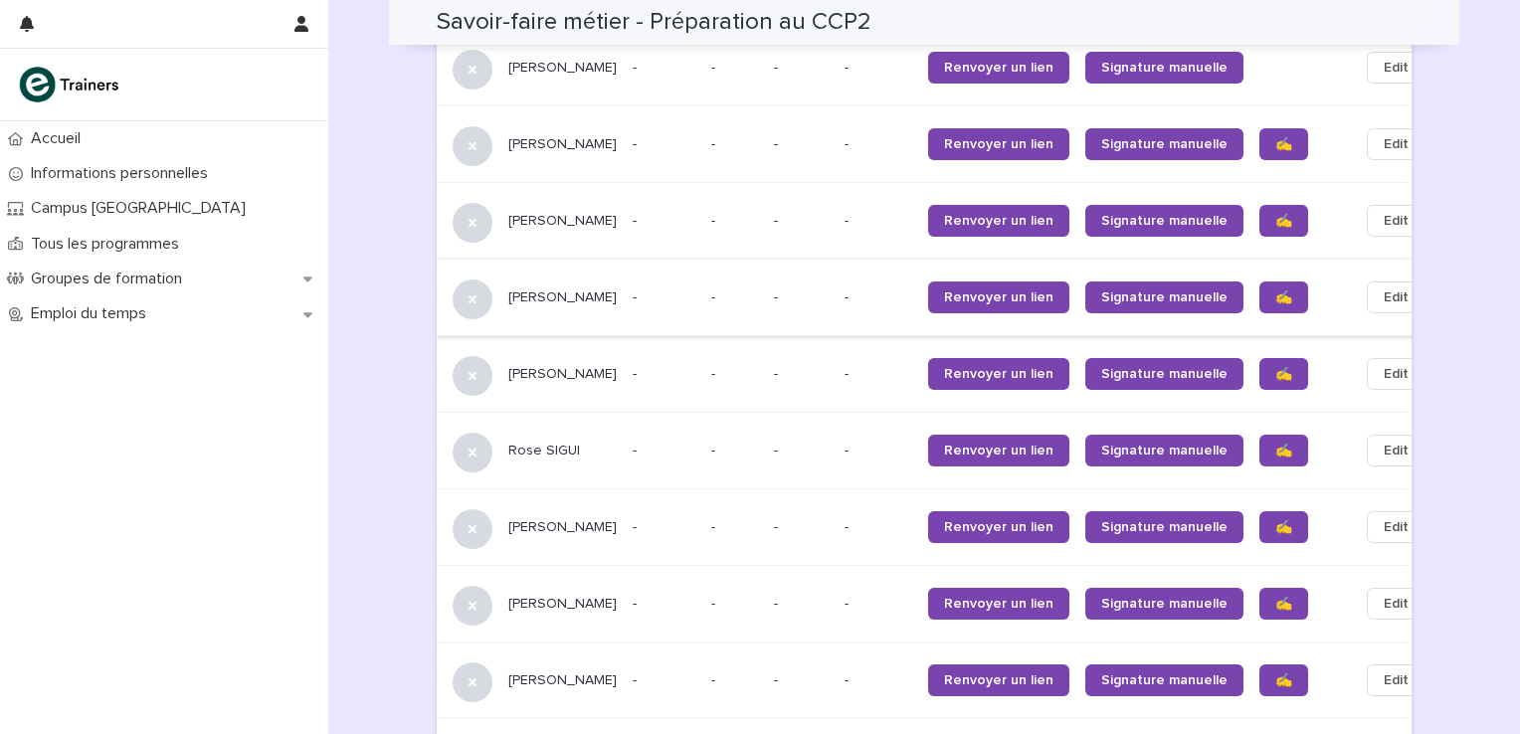
scroll to position [1799, 0]
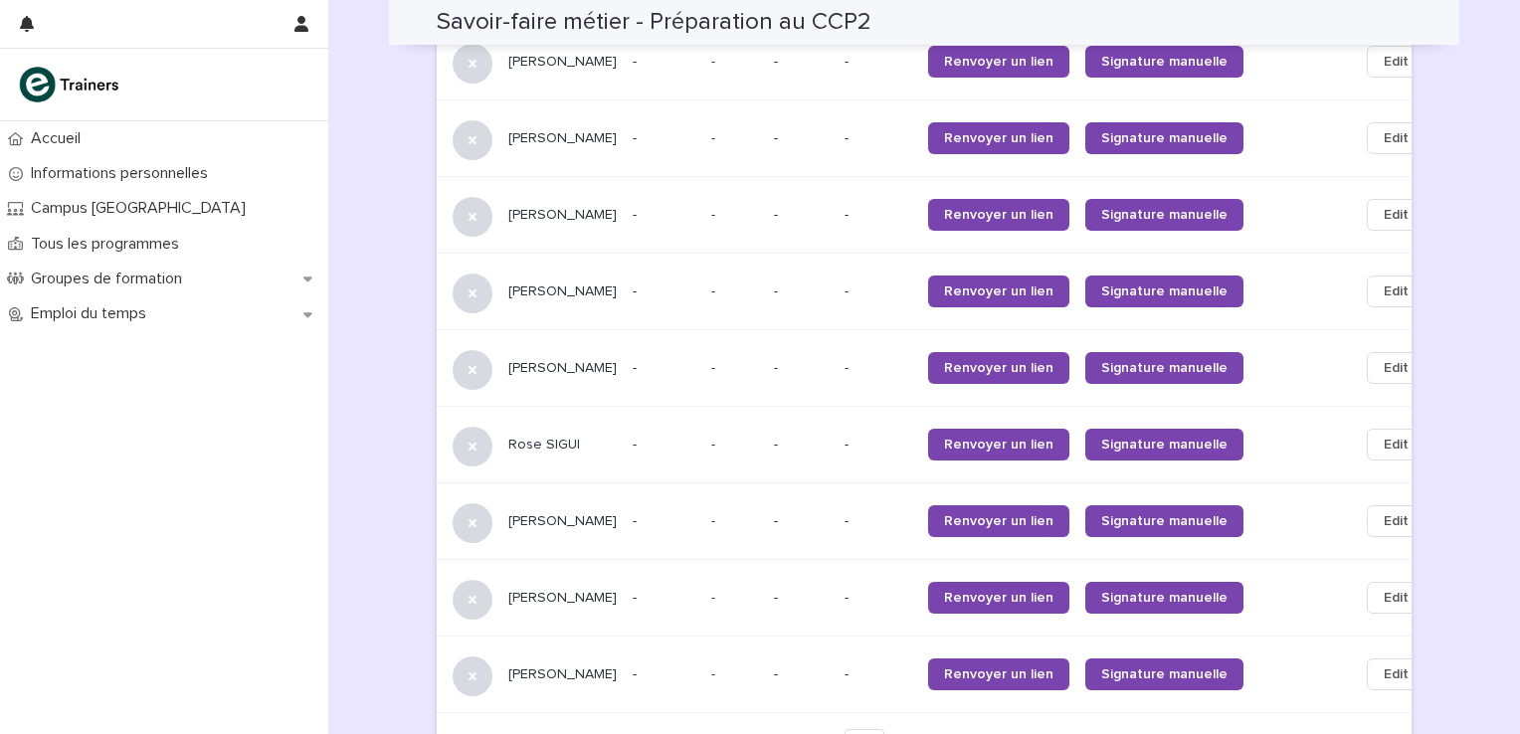
click at [1259, 130] on p at bounding box center [1301, 138] width 84 height 17
